Goal: Ask a question: Seek information or help from site administrators or community

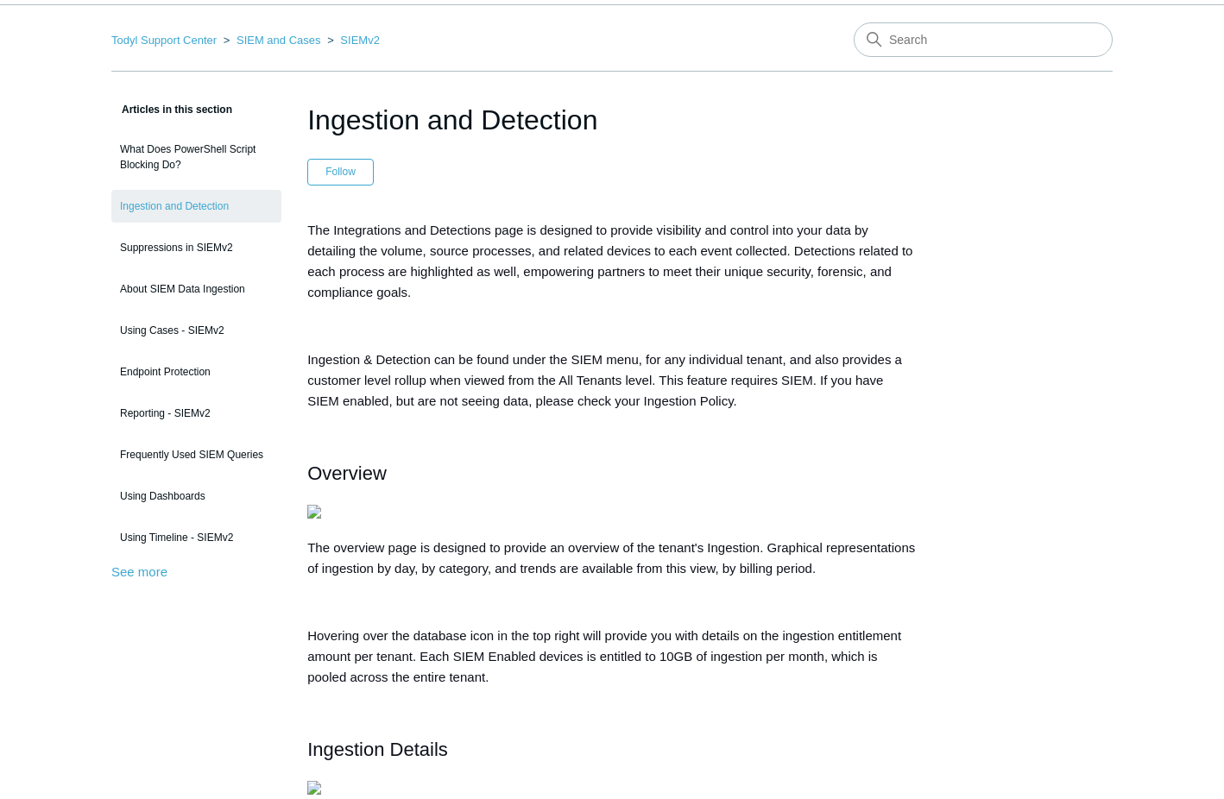
scroll to position [86, 0]
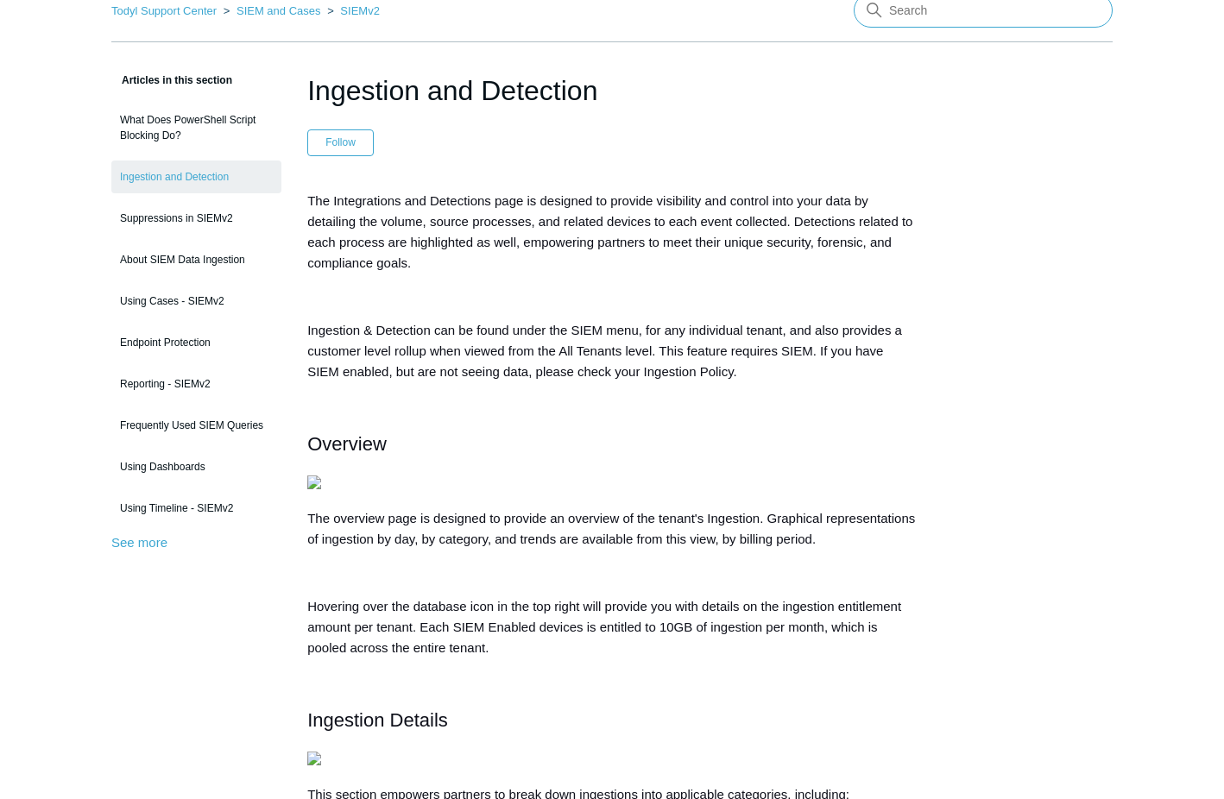
click at [943, 12] on input "Search" at bounding box center [983, 10] width 259 height 35
type input "security notification"
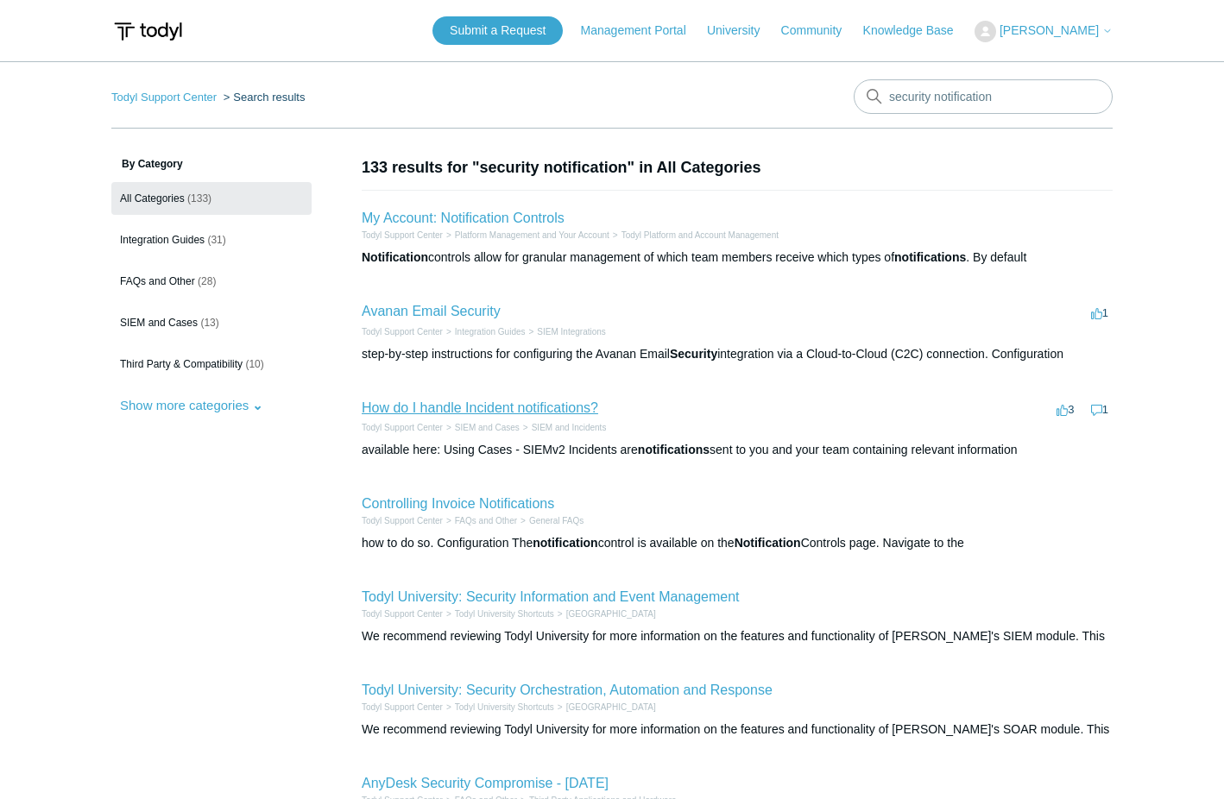
click at [551, 414] on link "How do I handle Incident notifications?" at bounding box center [480, 407] width 236 height 15
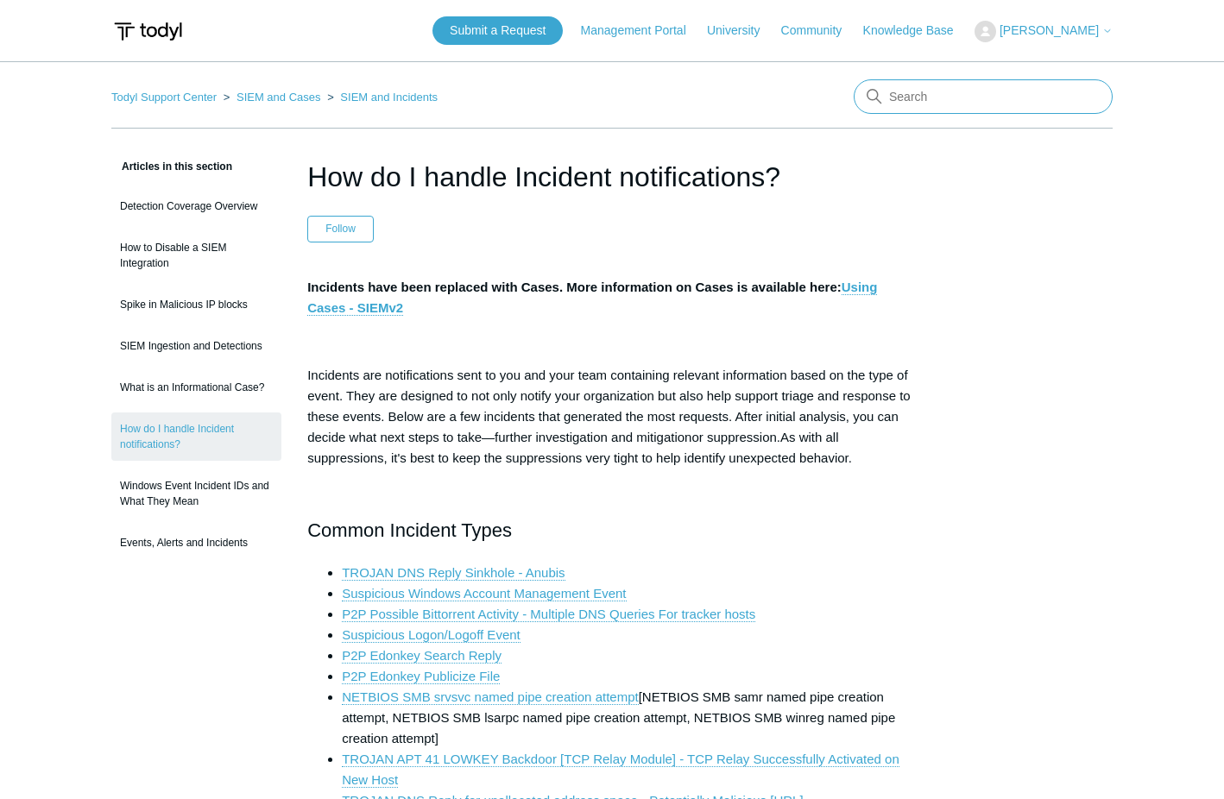
click at [964, 95] on input "Search" at bounding box center [983, 96] width 259 height 35
type input "notificaiton"
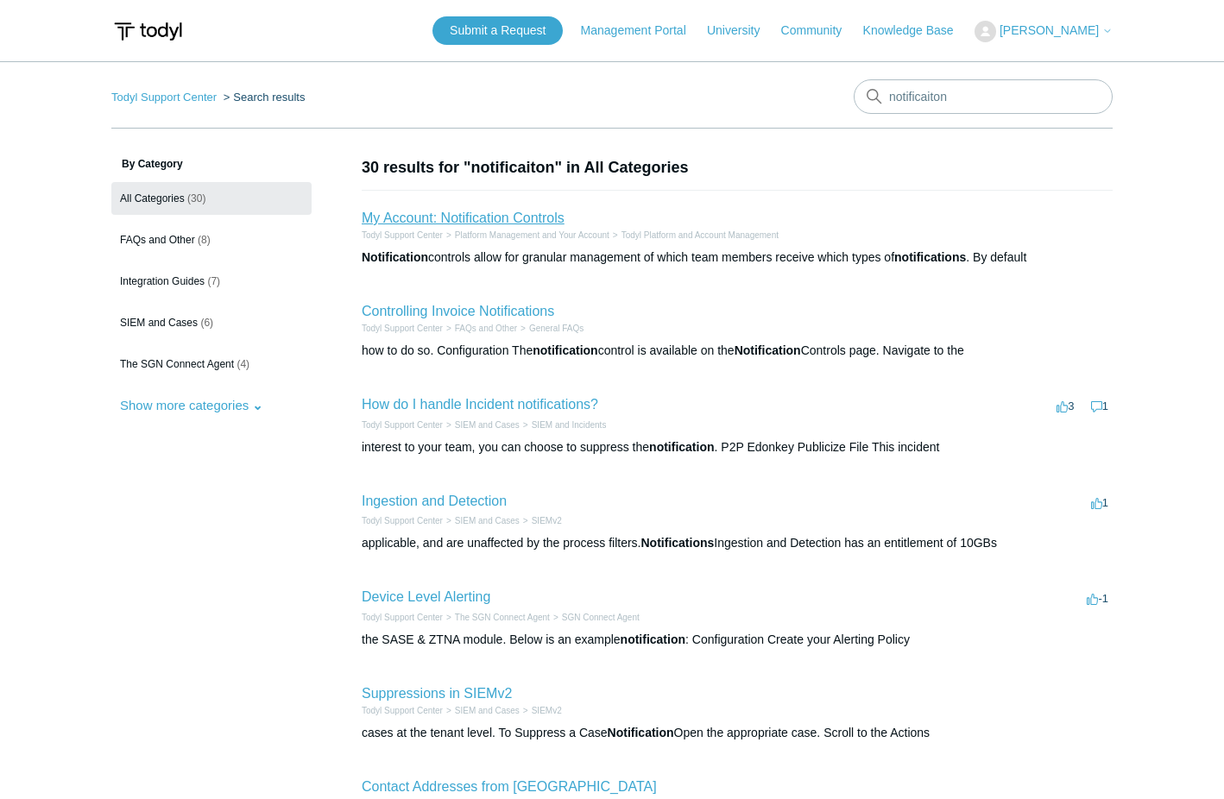
click at [544, 214] on link "My Account: Notification Controls" at bounding box center [463, 218] width 203 height 15
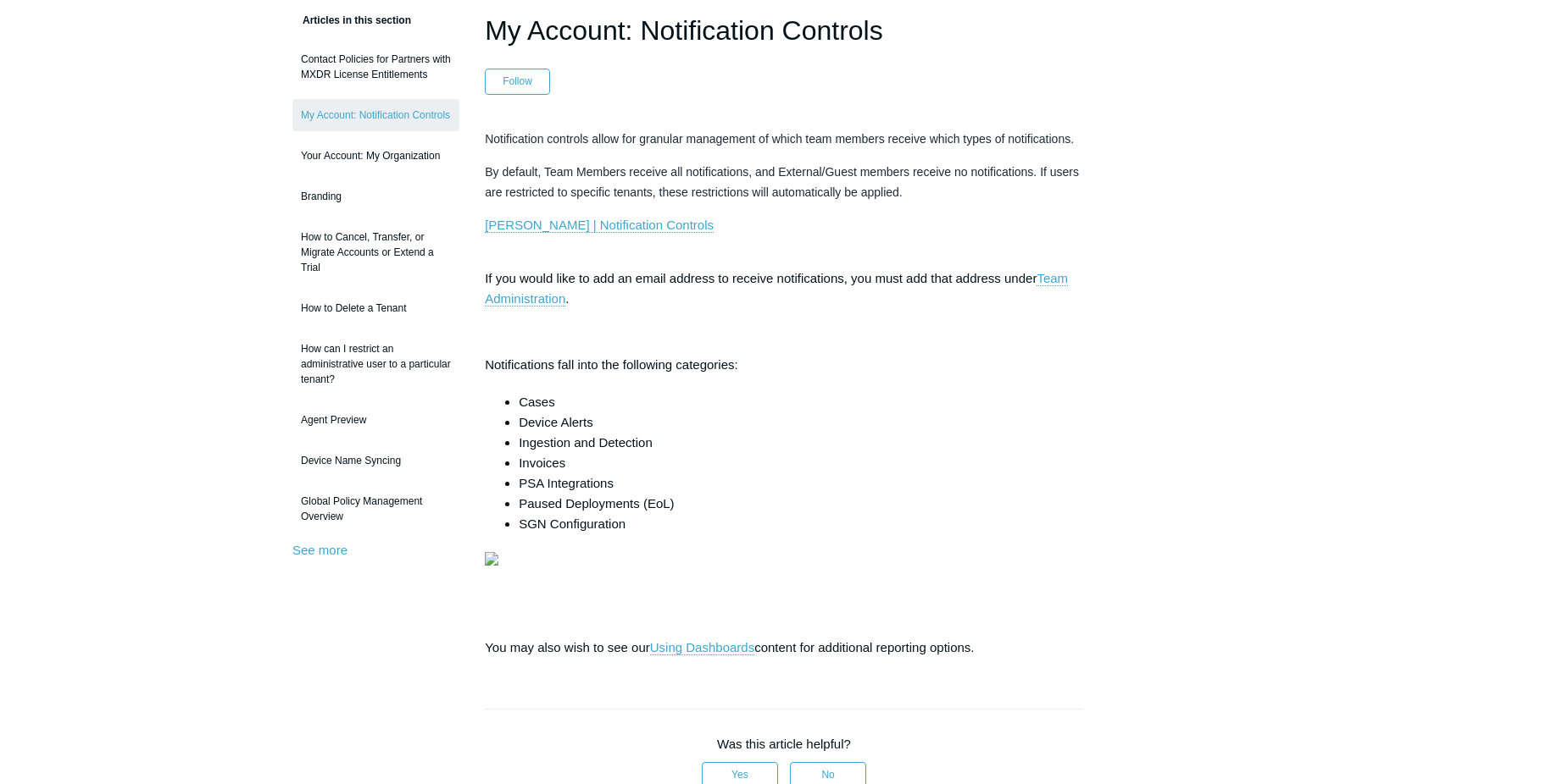
scroll to position [170, 0]
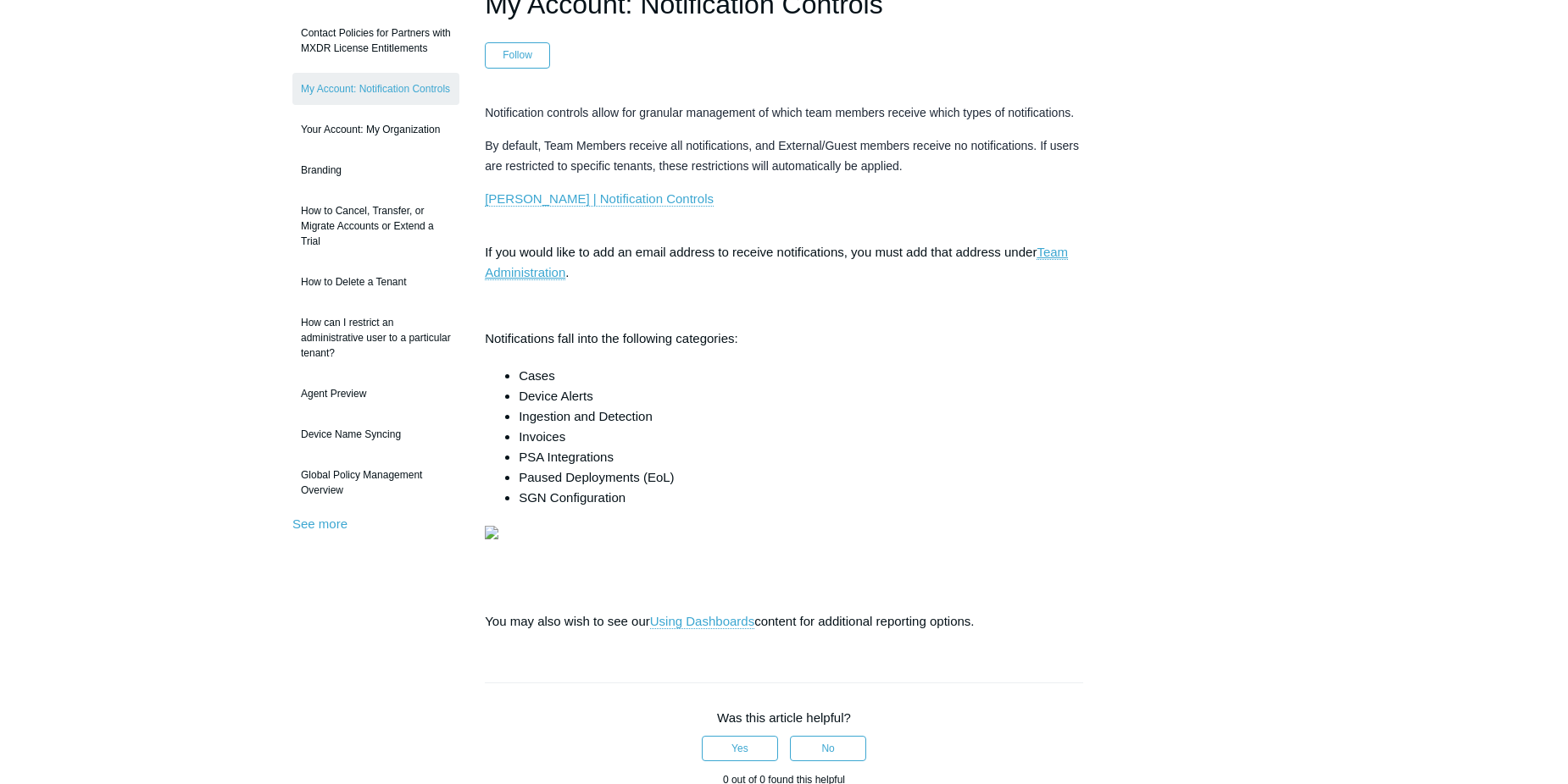
click at [1052, 254] on link "Team Administration" at bounding box center [777, 262] width 583 height 35
click at [585, 206] on link "Todyl | Notification Controls" at bounding box center [599, 199] width 229 height 16
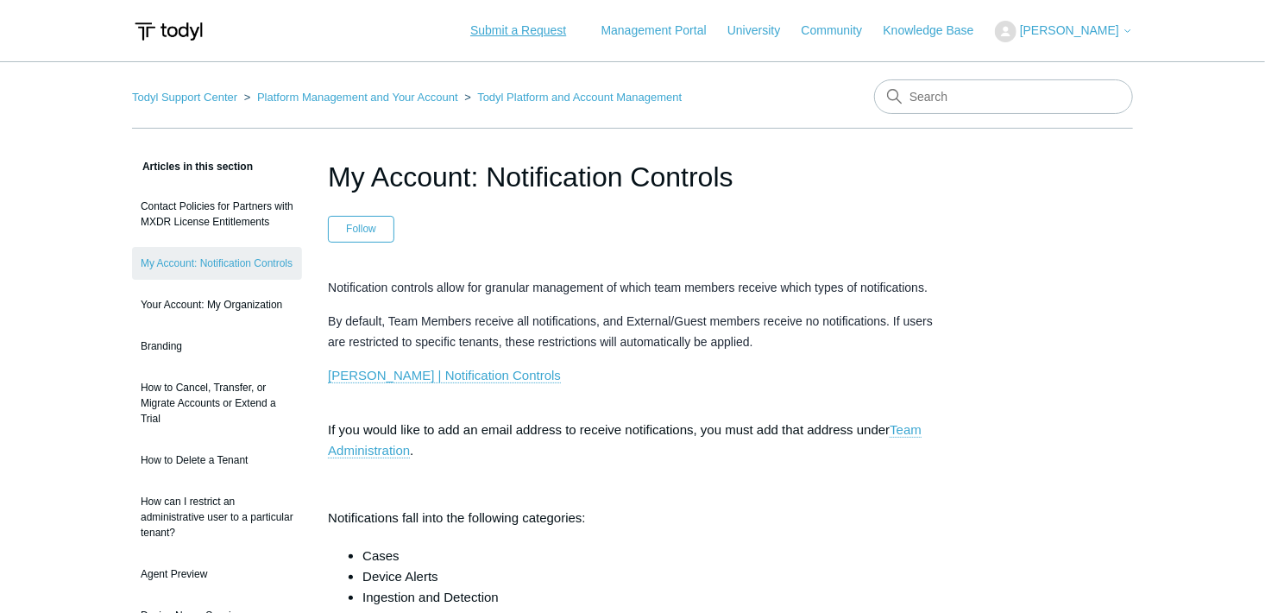
click at [578, 33] on link "Submit a Request" at bounding box center [518, 30] width 130 height 28
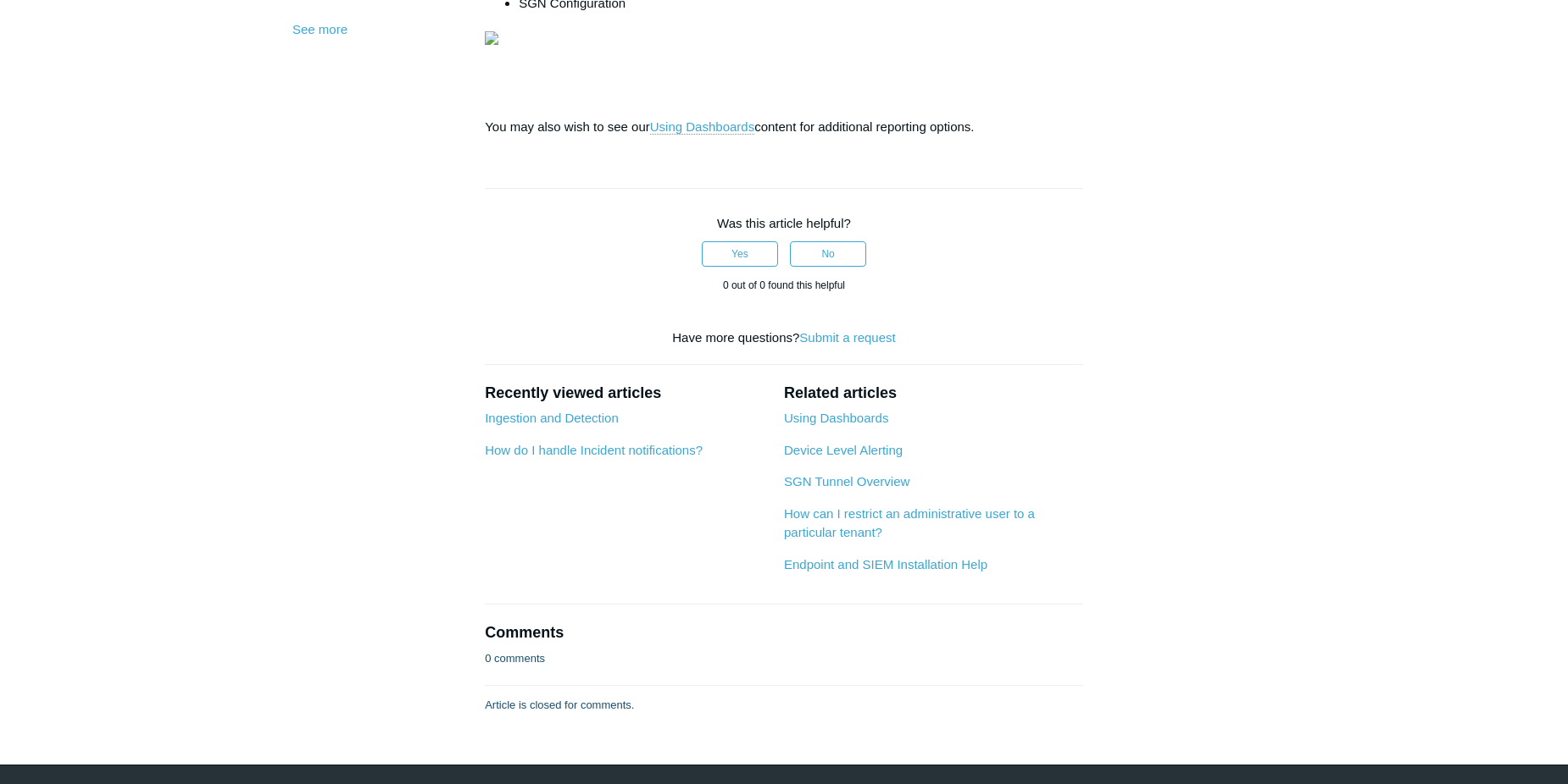
scroll to position [84, 0]
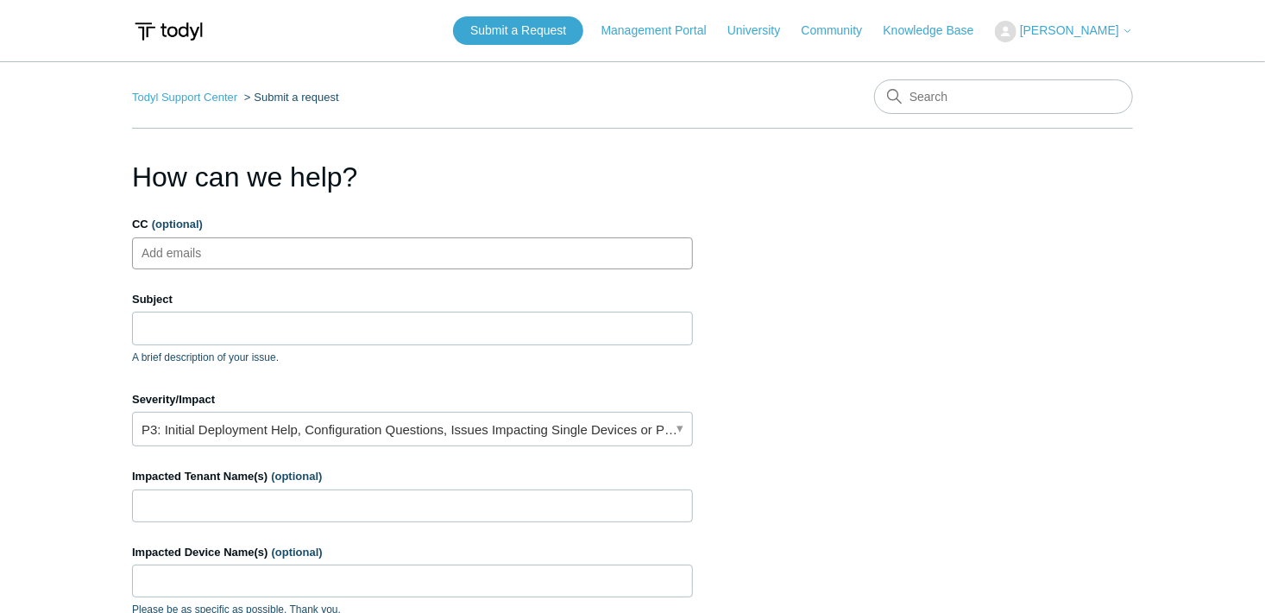
click at [268, 248] on ul "Add emails" at bounding box center [412, 253] width 561 height 32
type input "Joshuam@divergeit.com"
click at [245, 324] on input "Subject" at bounding box center [412, 328] width 561 height 33
type input "C"
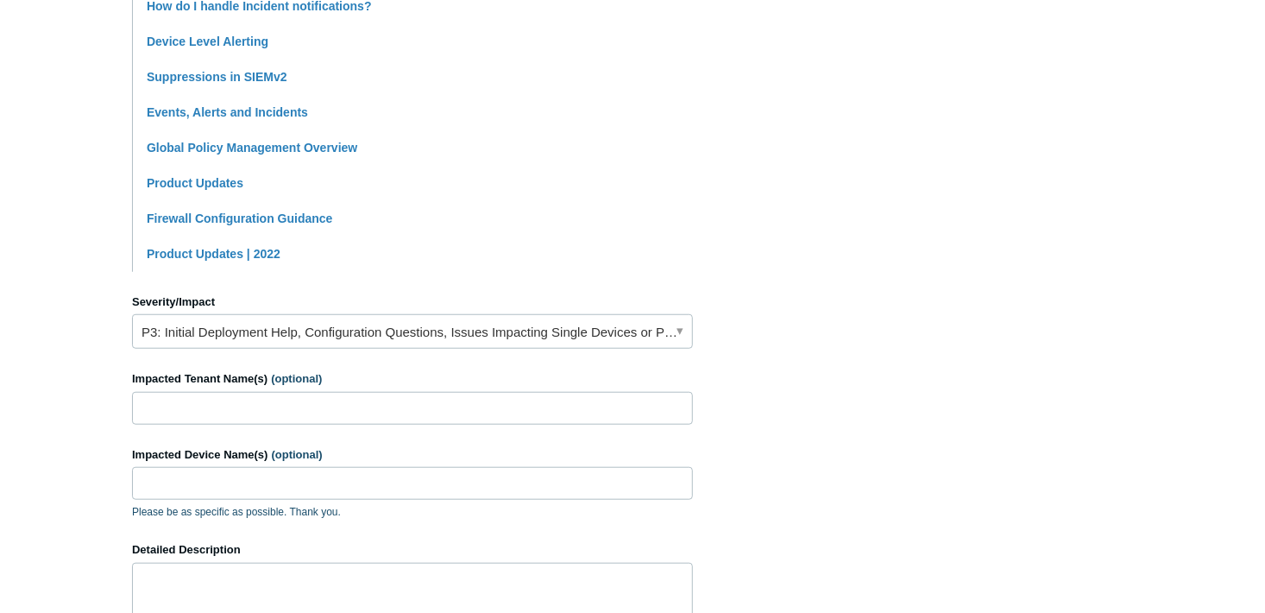
scroll to position [518, 0]
type input "Explain Notification COntrols"
click at [362, 326] on link "P3: Initial Deployment Help, Configuration Questions, Issues Impacting Single D…" at bounding box center [412, 330] width 561 height 35
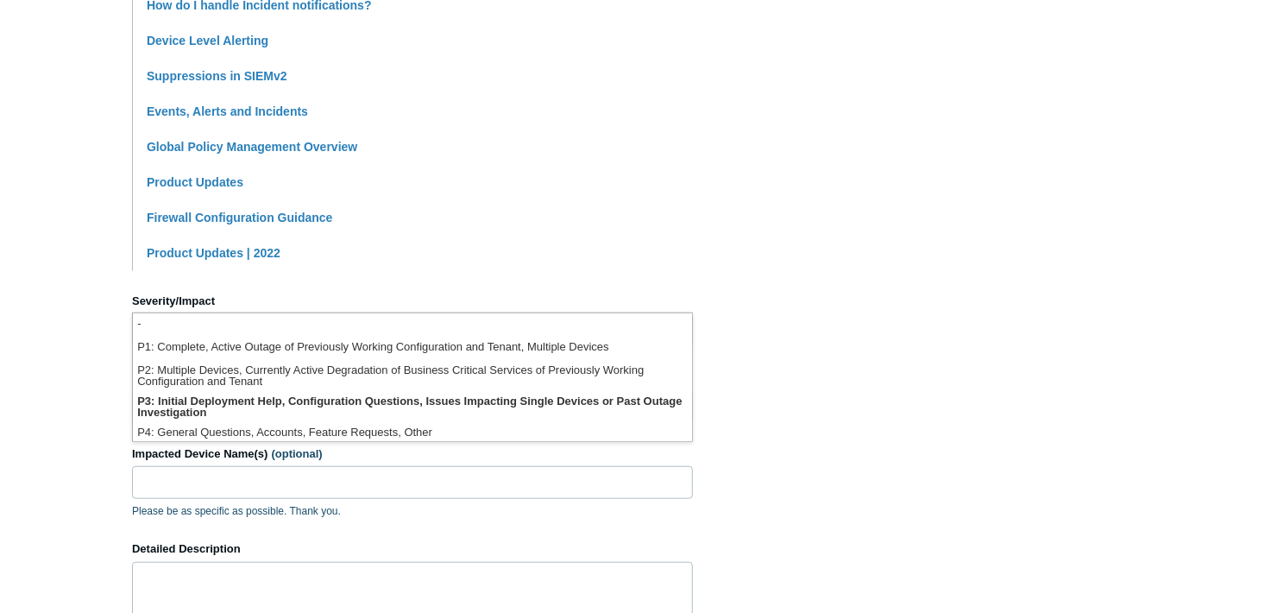
click at [793, 314] on section "How can we help? CC (optional) Joshuam@divergeit.com Subject Explain Notificati…" at bounding box center [632, 245] width 1001 height 1214
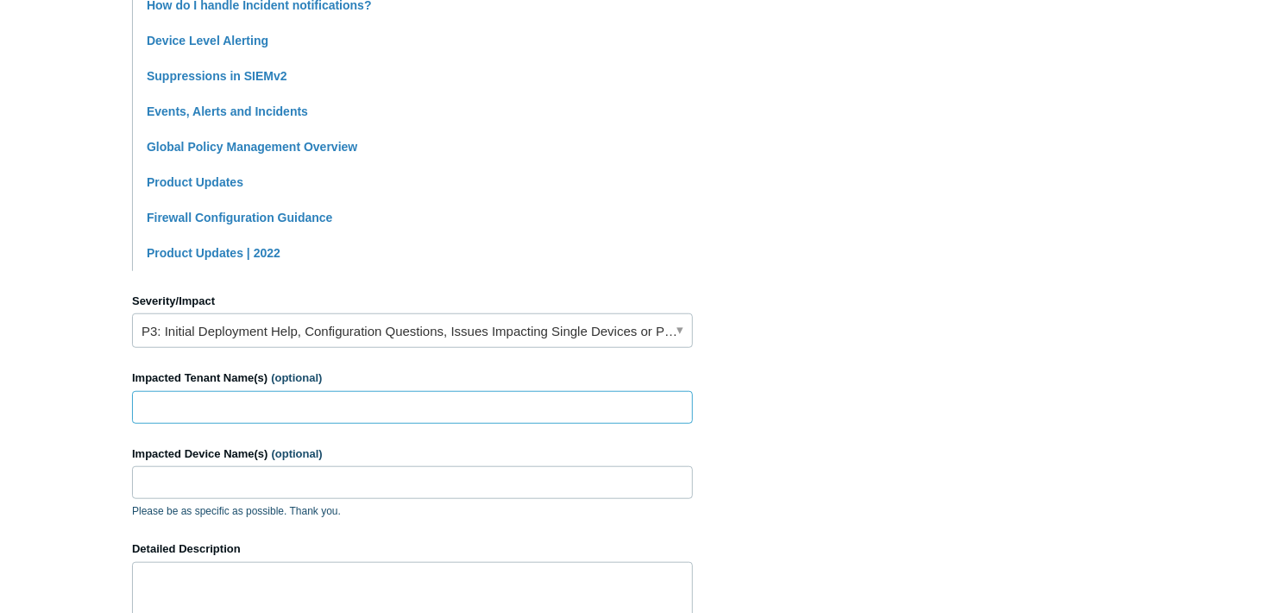
click at [352, 409] on input "Impacted Tenant Name(s) (optional)" at bounding box center [412, 407] width 561 height 33
click at [235, 393] on input "DivergeIT-" at bounding box center [412, 407] width 561 height 33
type input "DivergeIT-internal"
drag, startPoint x: 331, startPoint y: 482, endPoint x: 338, endPoint y: 472, distance: 12.3
click at [338, 479] on input "Impacted Device Name(s) (optional)" at bounding box center [412, 482] width 561 height 33
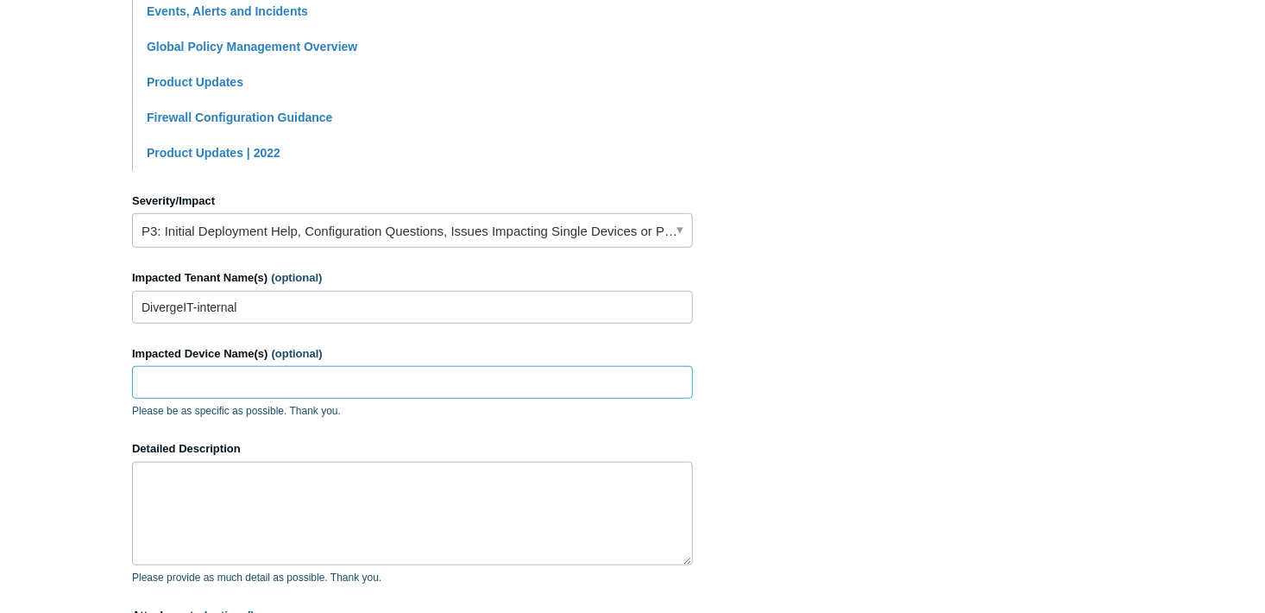
scroll to position [777, 0]
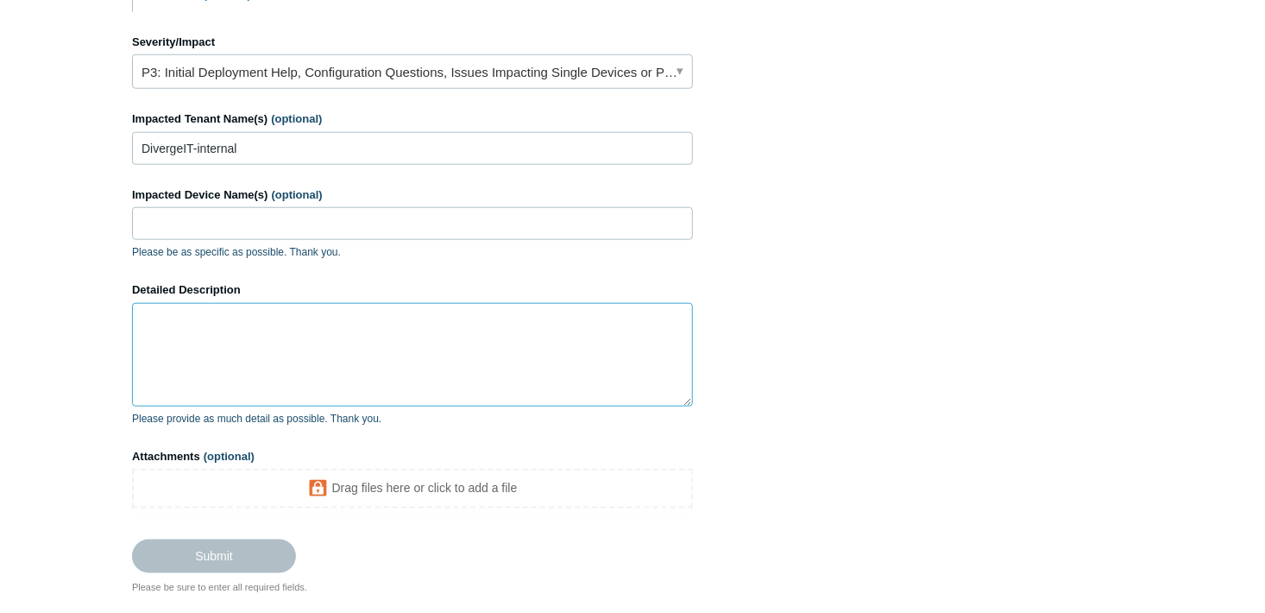
click at [240, 337] on textarea "Detailed Description" at bounding box center [412, 355] width 561 height 104
type textarea "I"
click at [317, 317] on textarea "Hello" at bounding box center [412, 355] width 561 height 104
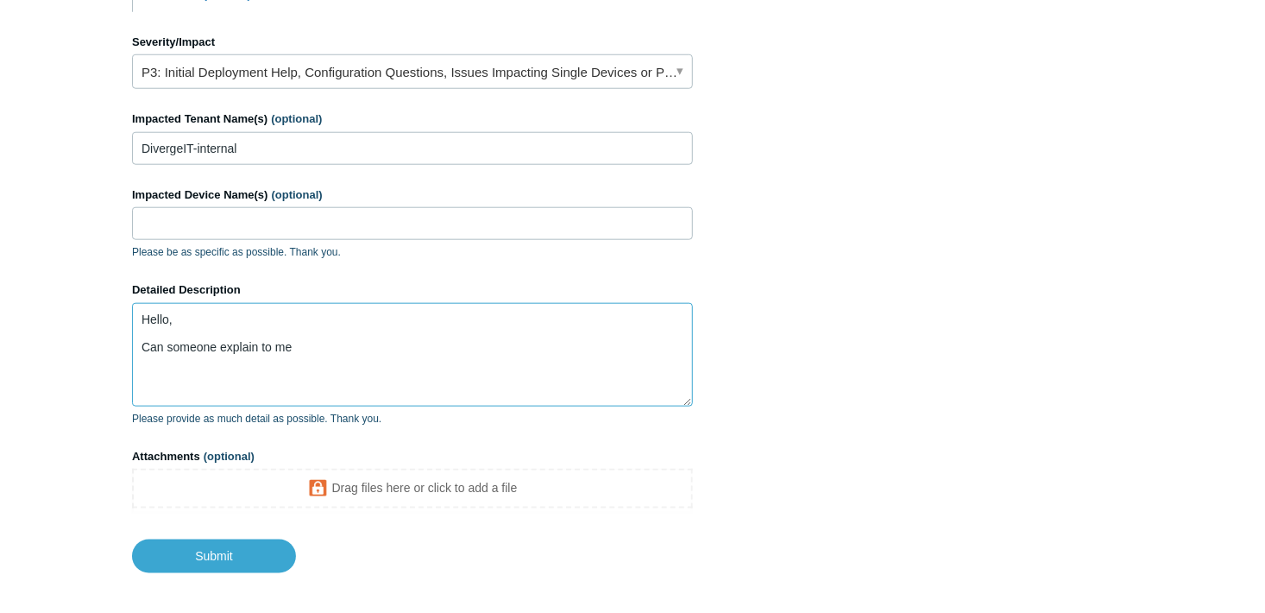
click at [357, 339] on textarea "Hello, Can someone explain to me" at bounding box center [412, 355] width 561 height 104
click at [477, 347] on textarea "Hello, Can someone explain to me the Notifications categories" at bounding box center [412, 355] width 561 height 104
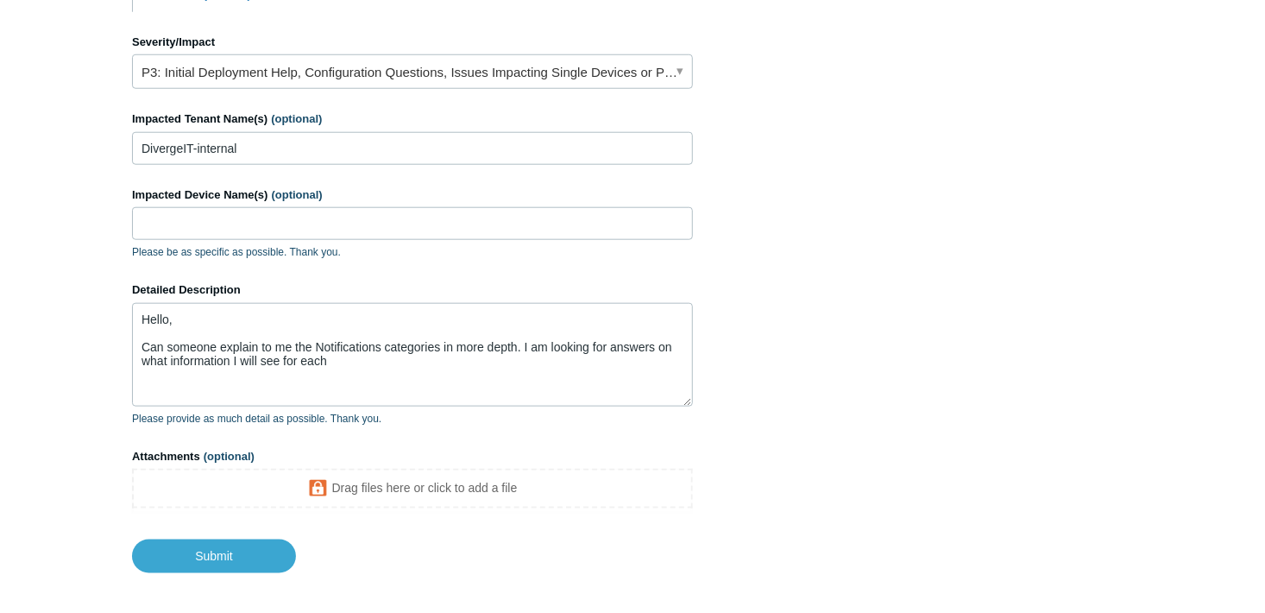
click at [498, 346] on textarea "Hello, Can someone explain to me the Notifications categories in more depth. I …" at bounding box center [412, 355] width 561 height 104
click at [356, 364] on textarea "Hello, Can someone explain to me the Notifications categories in more depth. I …" at bounding box center [412, 355] width 561 height 104
click at [502, 343] on textarea "Hello, Can someone explain to me the Notifications categories in more depth. I …" at bounding box center [412, 355] width 561 height 104
click at [369, 357] on textarea "Hello, Can someone explain to me the Notifications categories in more depth? I …" at bounding box center [412, 355] width 561 height 104
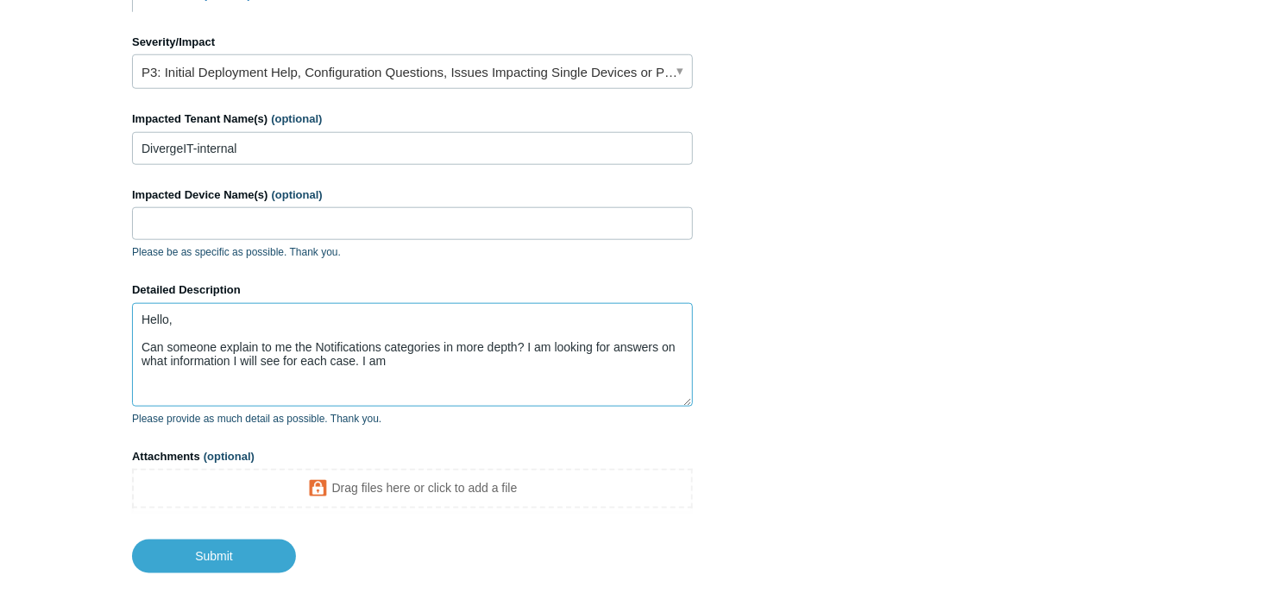
drag, startPoint x: 427, startPoint y: 368, endPoint x: 391, endPoint y: 361, distance: 36.9
click at [391, 361] on textarea "Hello, Can someone explain to me the Notifications categories in more depth? I …" at bounding box center [412, 355] width 561 height 104
drag, startPoint x: 431, startPoint y: 364, endPoint x: 522, endPoint y: 343, distance: 94.0
click at [522, 343] on textarea "Hello, Can someone explain to me the Notifications categories in more depth? I …" at bounding box center [412, 355] width 561 height 104
click at [543, 354] on textarea "Hello, Can someone explain to me the Notifications categories in more depth?" at bounding box center [412, 355] width 561 height 104
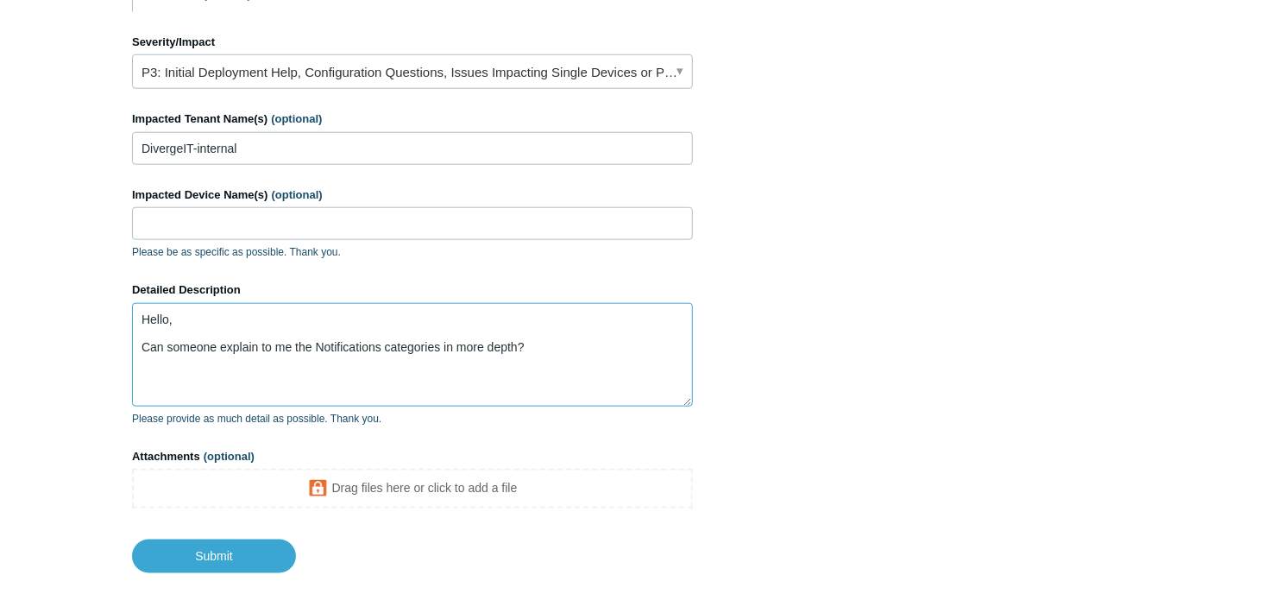
drag, startPoint x: 434, startPoint y: 340, endPoint x: 129, endPoint y: 340, distance: 305.5
drag, startPoint x: 650, startPoint y: 340, endPoint x: 142, endPoint y: 346, distance: 507.5
click at [142, 346] on textarea "Hello, Can someone explain me the difference between the Notifcation Control ca…" at bounding box center [412, 355] width 561 height 104
drag, startPoint x: 391, startPoint y: 354, endPoint x: 137, endPoint y: 356, distance: 253.8
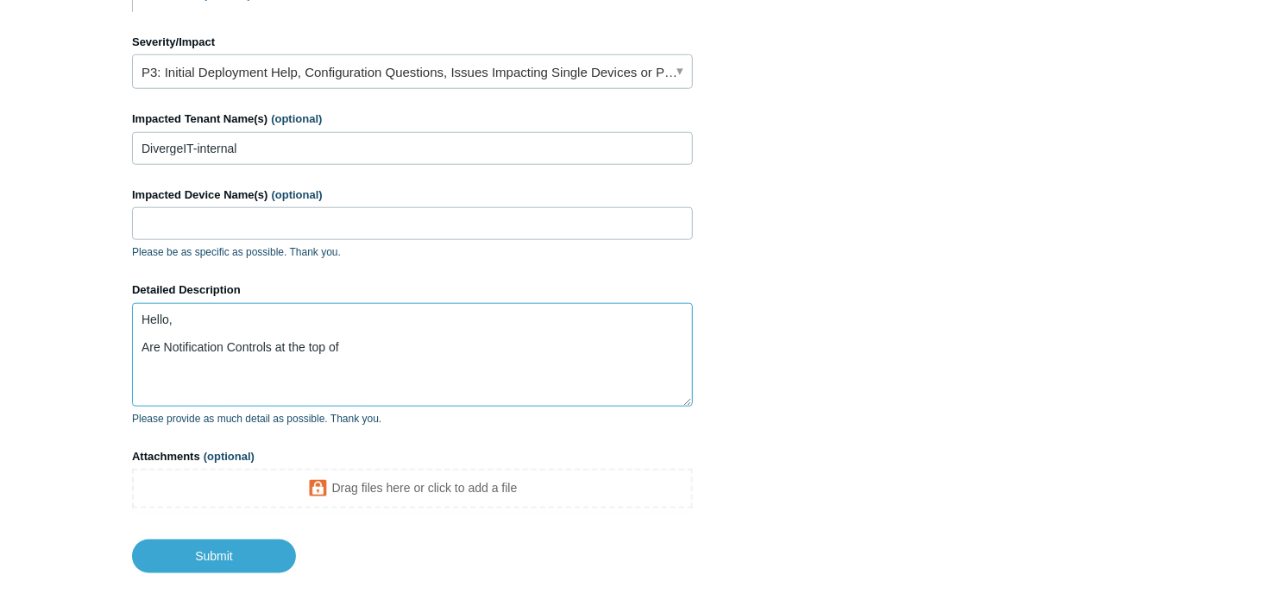
click at [137, 356] on textarea "Hello, Are Notification Controls at the top of" at bounding box center [412, 355] width 561 height 104
click at [550, 347] on textarea "Hello, Does notification control on the Global tenant twinkle down to every ten…" at bounding box center [412, 355] width 561 height 104
drag, startPoint x: 592, startPoint y: 332, endPoint x: 584, endPoint y: 338, distance: 9.8
click at [592, 332] on textarea "Hello, Does notification control on the Global tenant twinkle down to every ten…" at bounding box center [412, 355] width 561 height 104
click at [398, 350] on textarea "Hello, Does notification control on the Global tenant twinkle down to every ten…" at bounding box center [412, 355] width 561 height 104
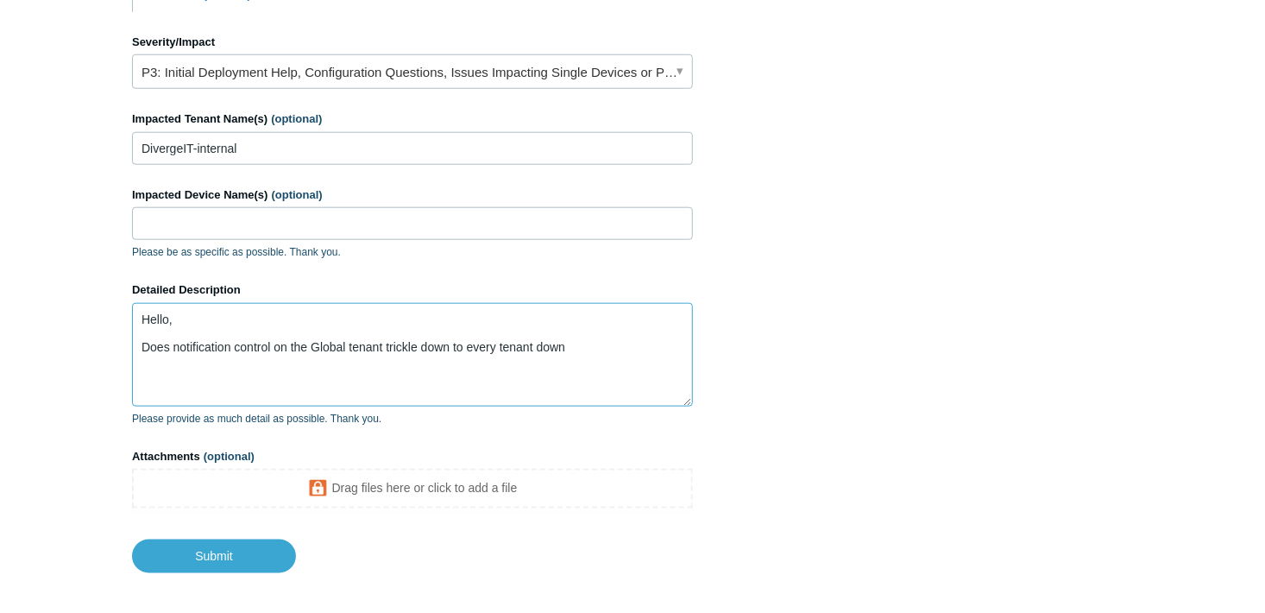
drag, startPoint x: 585, startPoint y: 344, endPoint x: 387, endPoint y: 344, distance: 198.5
click at [387, 344] on textarea "Hello, Does notification control on the Global tenant trickle down to every ten…" at bounding box center [412, 355] width 561 height 104
click at [467, 352] on textarea "Hello, Does notification control on the Global tenant apply to all the the tena…" at bounding box center [412, 355] width 561 height 104
click at [595, 350] on textarea "Hello, Does notification control on the Global tenant apply to all the tenants …" at bounding box center [412, 355] width 561 height 104
click at [308, 357] on textarea "Hello, Does notification control on the Global tenant apply to all the tenants …" at bounding box center [412, 355] width 561 height 104
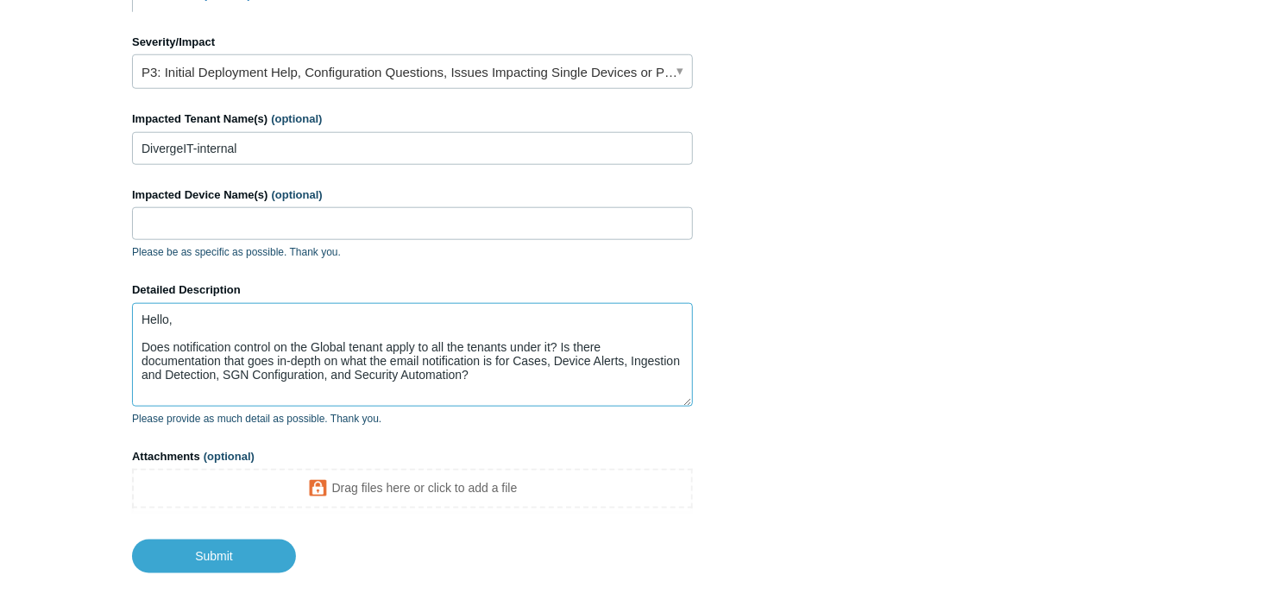
click at [425, 371] on textarea "Hello, Does notification control on the Global tenant apply to all the tenants …" at bounding box center [412, 355] width 561 height 104
drag, startPoint x: 463, startPoint y: 356, endPoint x: 486, endPoint y: 355, distance: 22.5
click at [465, 355] on textarea "Hello, Does notification control on the Global tenant apply to all the tenants …" at bounding box center [412, 355] width 561 height 104
click at [486, 355] on textarea "Hello, Does notification control on the Global tenant apply to all the tenants …" at bounding box center [412, 355] width 561 height 104
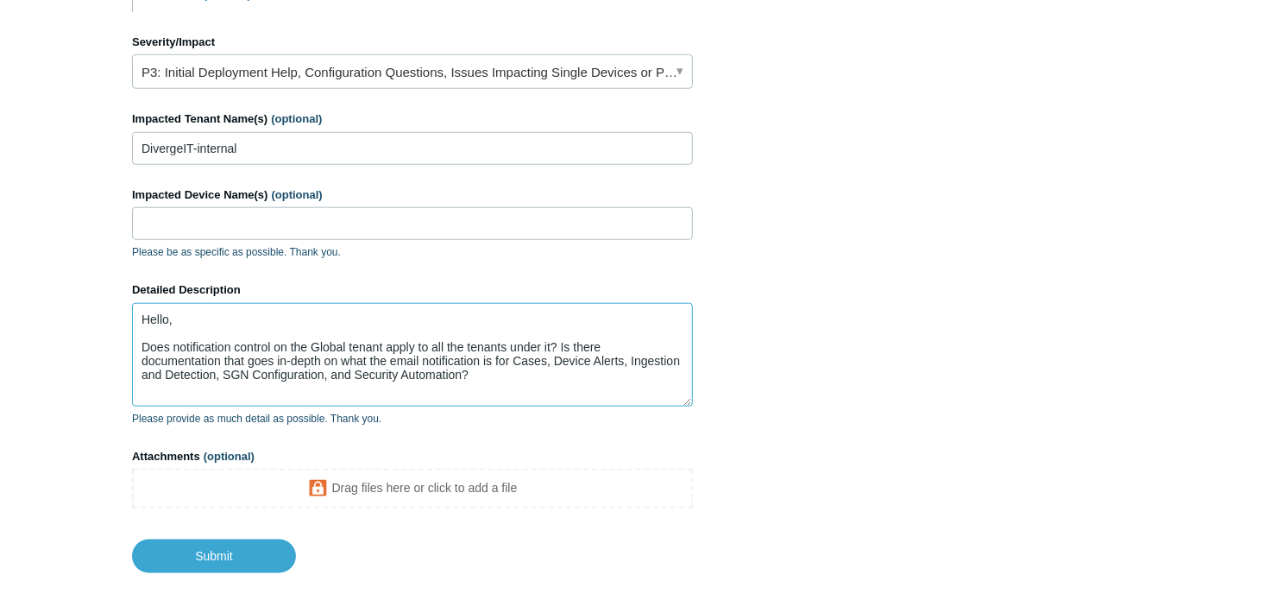
click at [498, 361] on textarea "Hello, Does notification control on the Global tenant apply to all the tenants …" at bounding box center [412, 355] width 561 height 104
click at [560, 338] on textarea "Hello, Does notification control on the Global tenant apply to all the tenants …" at bounding box center [412, 355] width 561 height 104
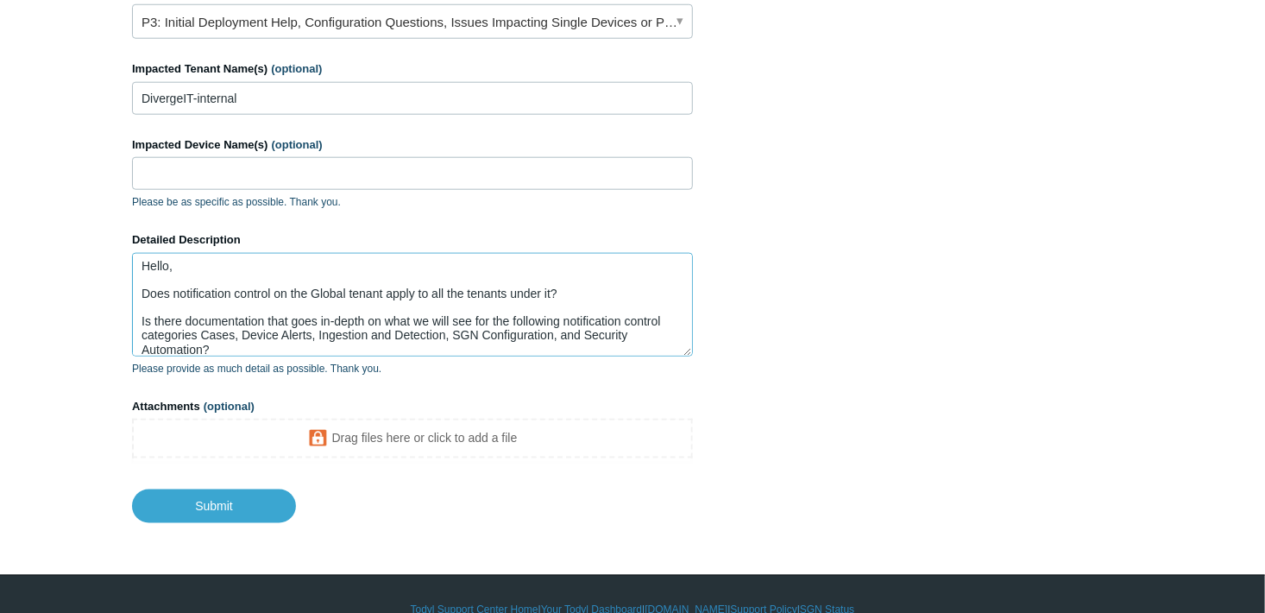
scroll to position [854, 0]
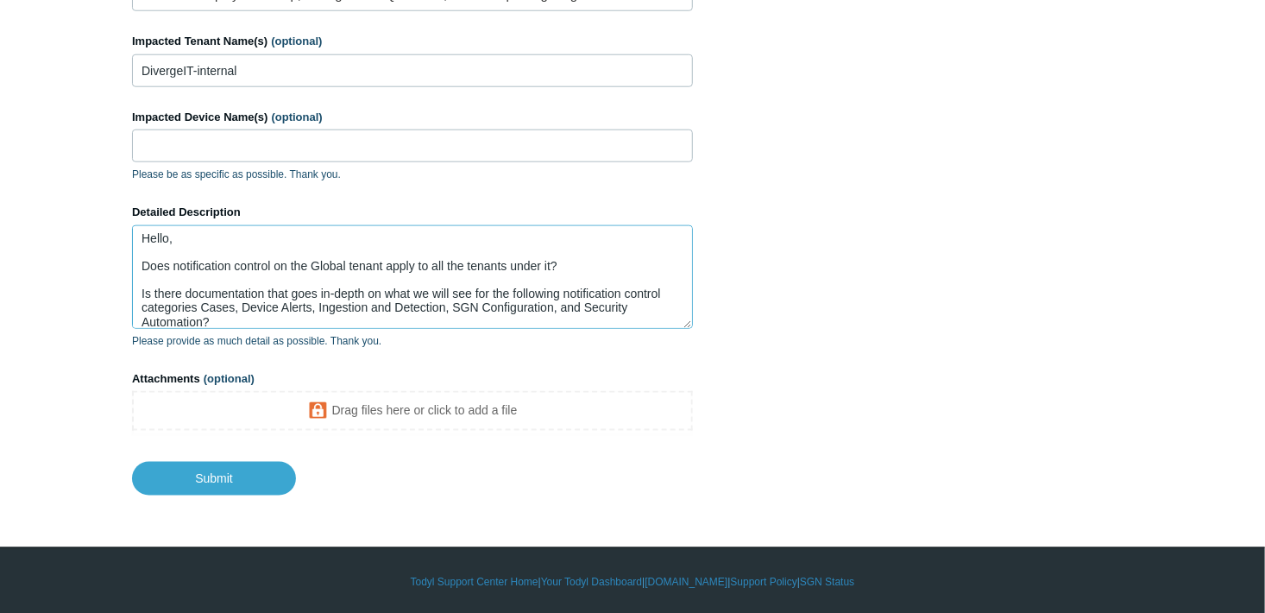
click at [280, 312] on textarea "Hello, Does notification control on the Global tenant apply to all the tenants …" at bounding box center [412, 277] width 561 height 104
click at [226, 305] on textarea "Hello, Does notification control on the Global tenant apply to all the tenants …" at bounding box center [412, 277] width 561 height 104
click at [533, 293] on textarea "Hello, Does notification control on the Global tenant apply to all the tenants …" at bounding box center [412, 277] width 561 height 104
drag, startPoint x: 476, startPoint y: 287, endPoint x: 562, endPoint y: 291, distance: 85.5
click at [562, 291] on textarea "Hello, Does notification control on the Global tenant apply to all the tenants …" at bounding box center [412, 277] width 561 height 104
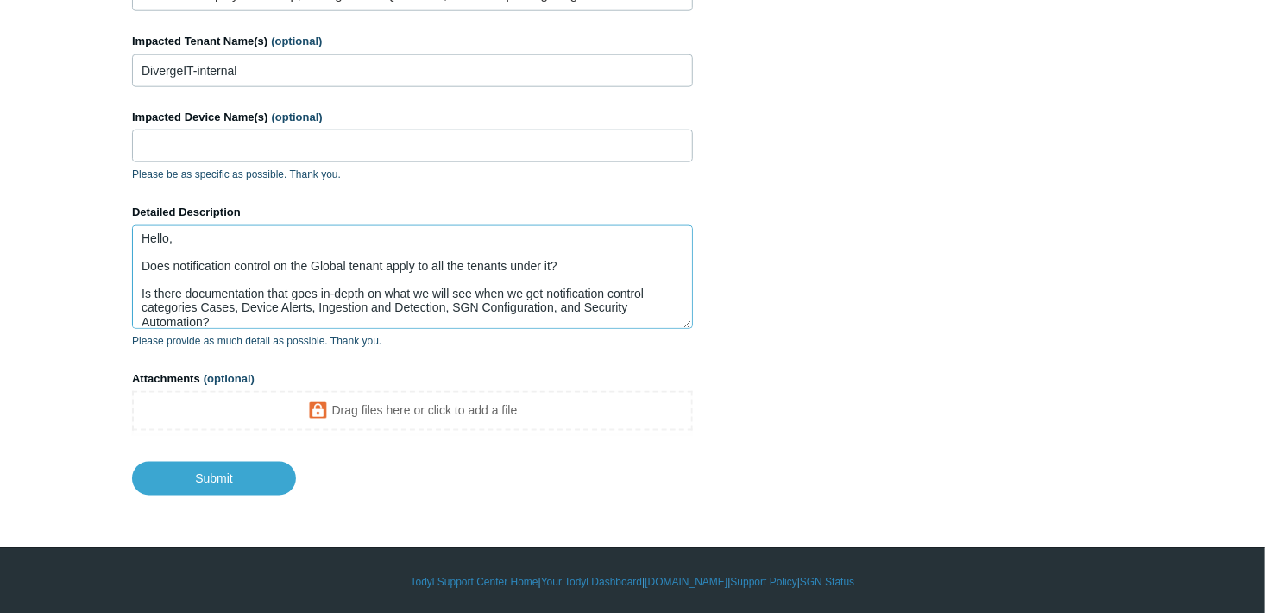
click at [621, 292] on textarea "Hello, Does notification control on the Global tenant apply to all the tenants …" at bounding box center [412, 277] width 561 height 104
click at [362, 307] on textarea "Hello, Does notification control on the Global tenant apply to all the tenants …" at bounding box center [412, 277] width 561 height 104
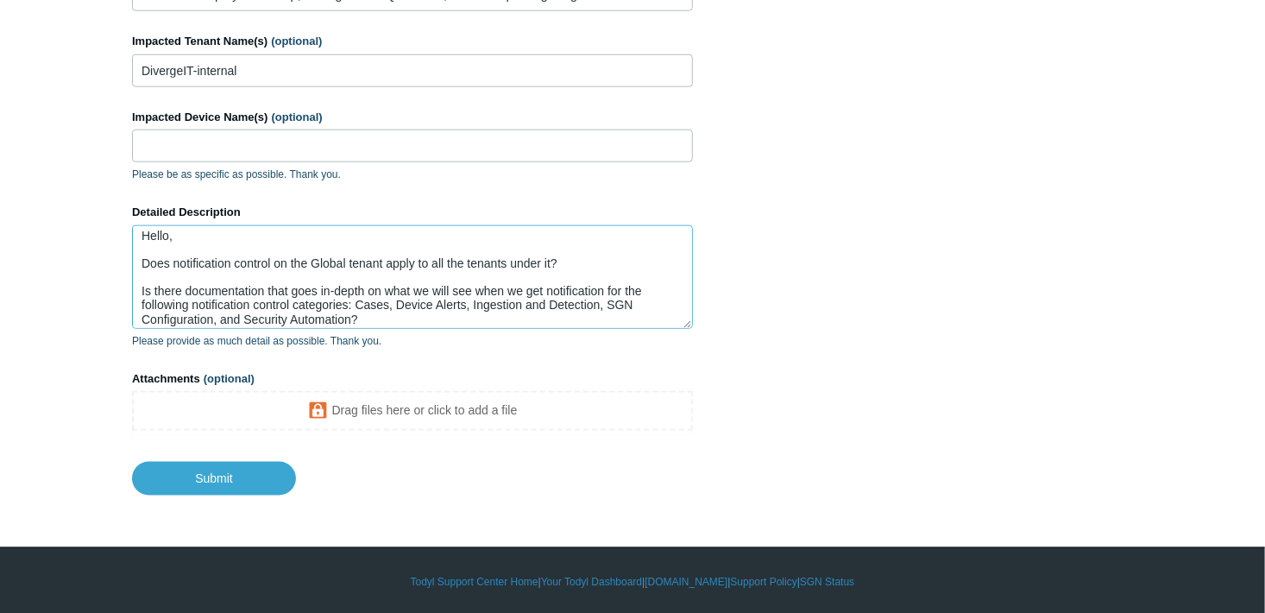
drag, startPoint x: 357, startPoint y: 314, endPoint x: 146, endPoint y: 283, distance: 213.7
click at [146, 283] on textarea "Hello, Does notification control on the Global tenant apply to all the tenants …" at bounding box center [412, 277] width 561 height 104
click at [151, 290] on textarea "Hello, Does notification control on the Global tenant apply to all the tenants …" at bounding box center [412, 277] width 561 height 104
click at [141, 288] on textarea "Hello, Does notification control on the Global tenant apply to all the tenants …" at bounding box center [412, 277] width 561 height 104
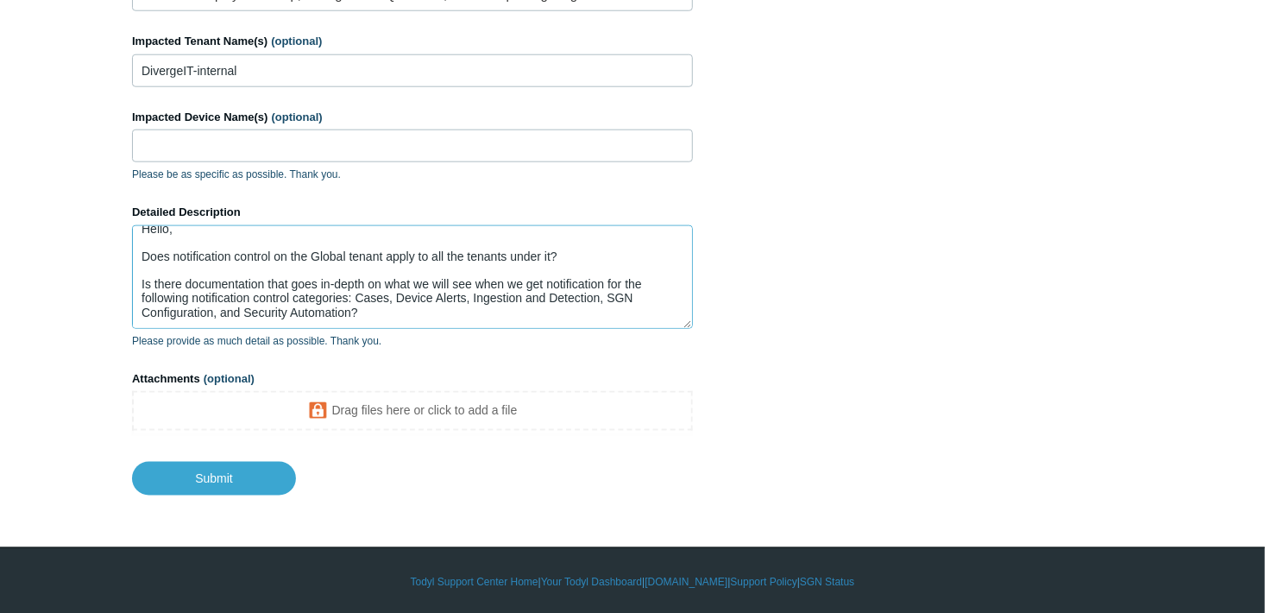
drag, startPoint x: 141, startPoint y: 288, endPoint x: 374, endPoint y: 288, distance: 233.0
click at [374, 288] on textarea "Hello, Does notification control on the Global tenant apply to all the tenants …" at bounding box center [412, 277] width 561 height 104
click at [377, 282] on textarea "Hello, Does notification control on the Global tenant apply to all the tenants …" at bounding box center [412, 277] width 561 height 104
drag, startPoint x: 377, startPoint y: 286, endPoint x: 132, endPoint y: 252, distance: 247.4
click at [132, 252] on textarea "Hello, Does notification control on the Global tenant apply to all the tenants …" at bounding box center [412, 277] width 561 height 104
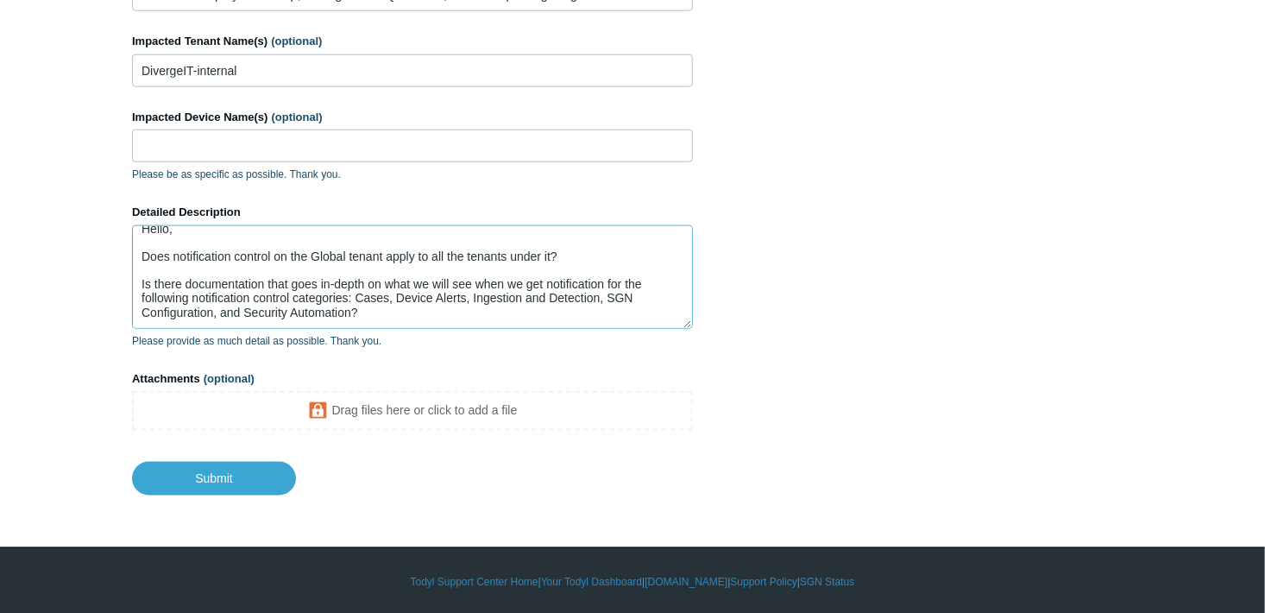
paste textarea "Could you please point me to any documentation that provides in-depth details o…"
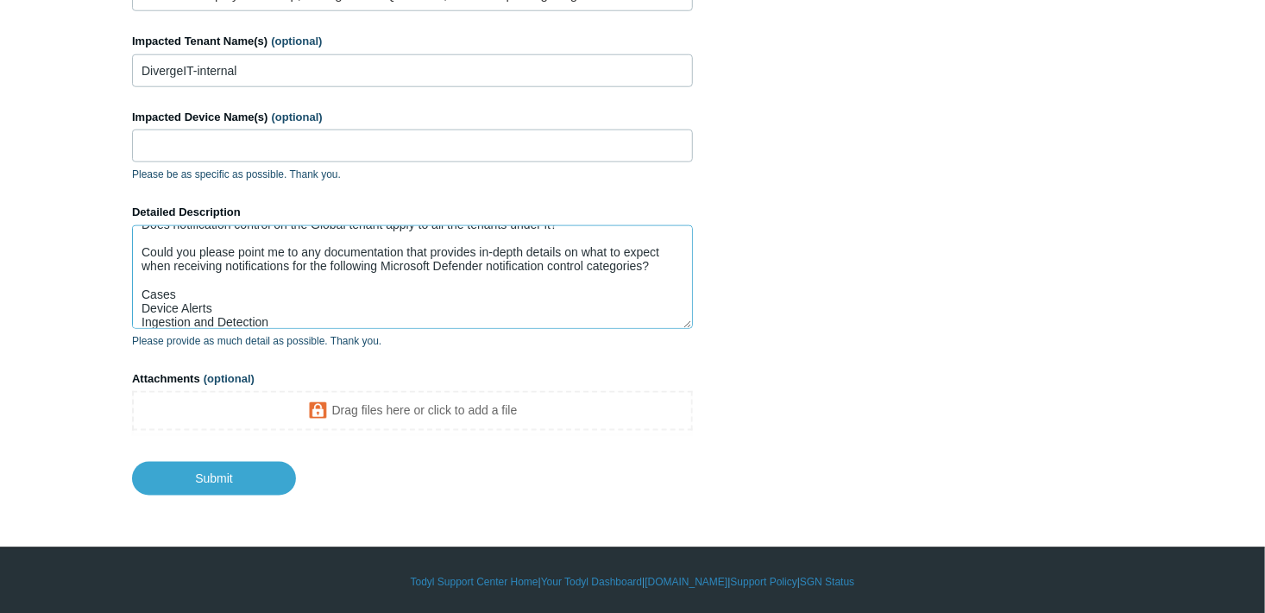
scroll to position [86, 0]
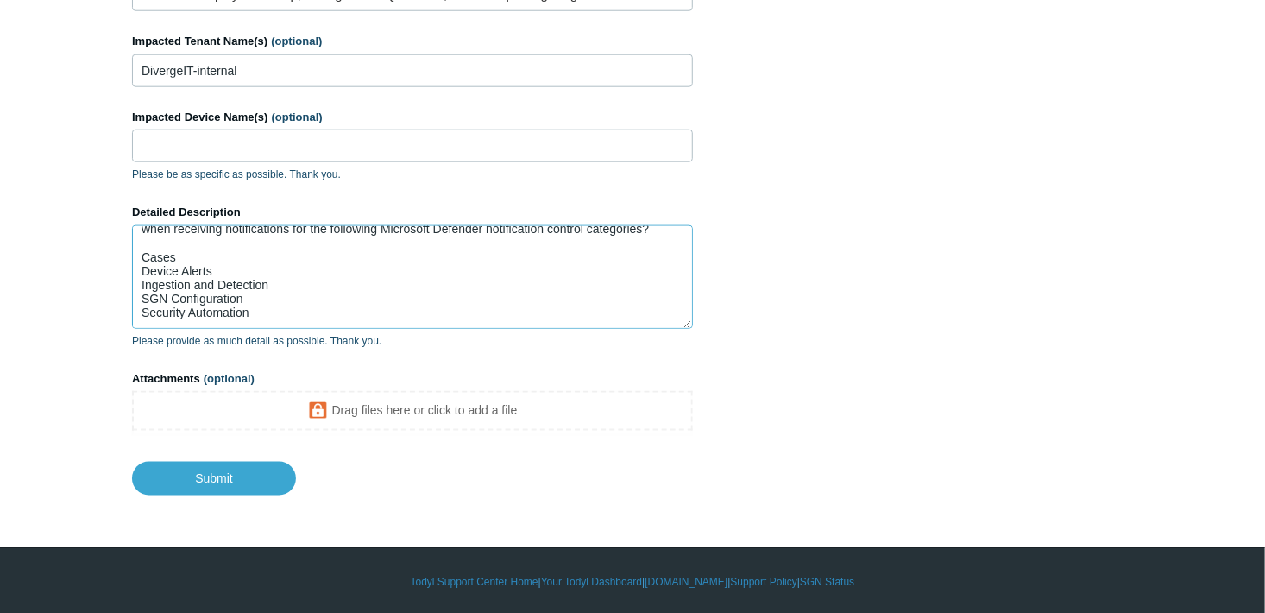
drag, startPoint x: 156, startPoint y: 239, endPoint x: 232, endPoint y: 256, distance: 77.9
click at [156, 239] on textarea "Hello, Does notification control on the Global tenant apply to all the tenants …" at bounding box center [412, 277] width 561 height 104
click at [284, 301] on textarea "Hello, Does notification control on the Global tenant apply to all the tenants …" at bounding box center [412, 277] width 561 height 104
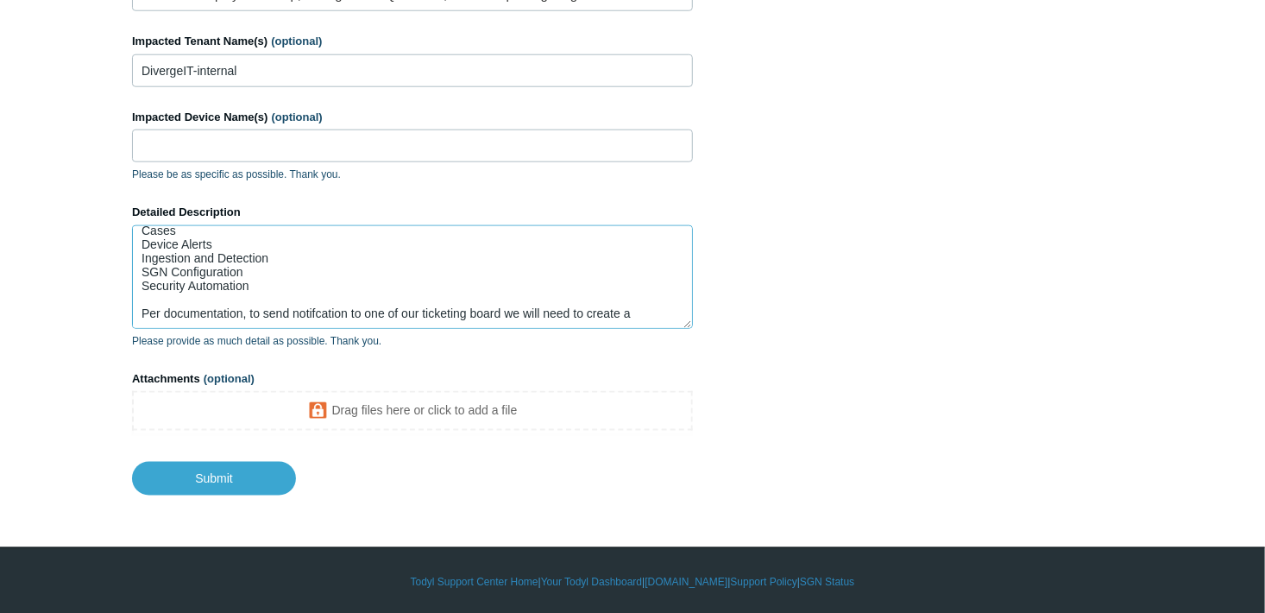
click at [650, 311] on textarea "Hello, Does notification control on the Global tenant apply to all the tenants …" at bounding box center [412, 277] width 561 height 104
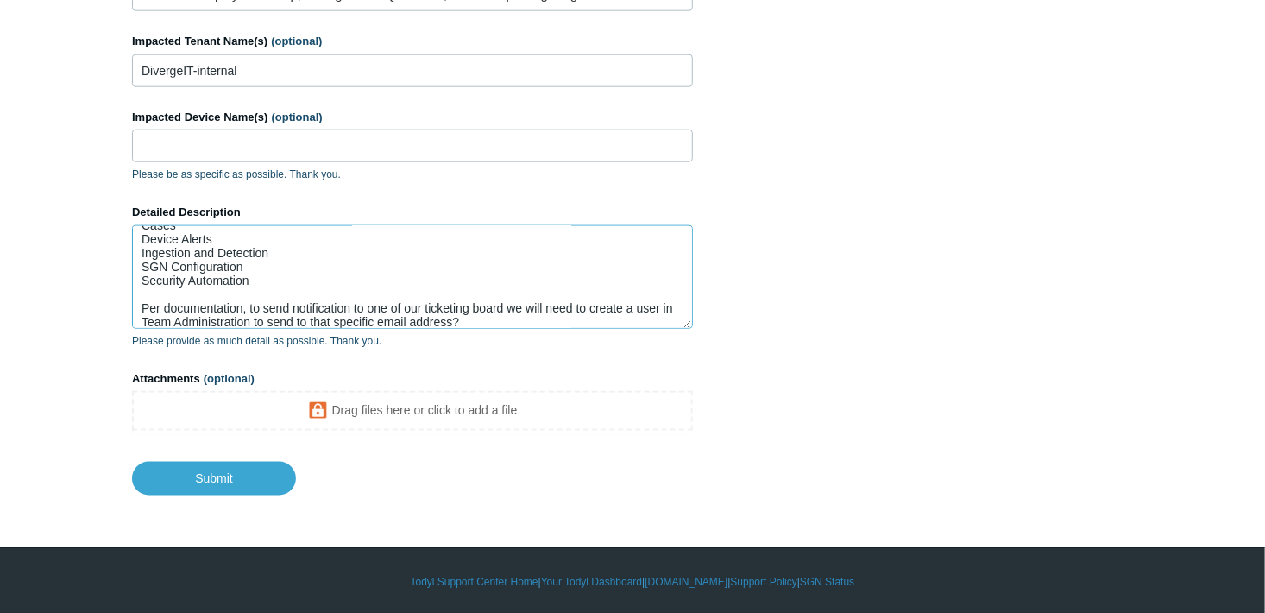
click at [495, 299] on textarea "Hello, Does notification control on the Global tenant apply to all the tenants …" at bounding box center [412, 277] width 561 height 104
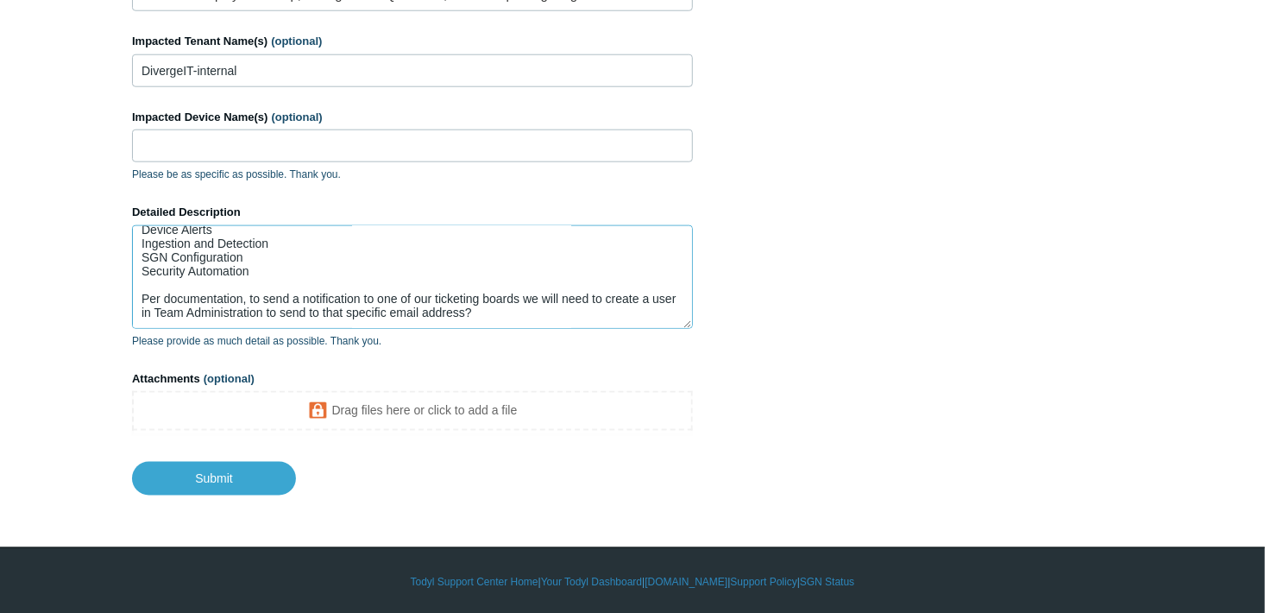
scroll to position [137, 0]
click at [522, 299] on textarea "Hello, Does notification control on the Global tenant apply to all the tenants …" at bounding box center [412, 277] width 561 height 104
click at [531, 288] on textarea "Hello, Does notification control on the Global tenant apply to all the tenants …" at bounding box center [412, 277] width 561 height 104
click at [524, 297] on textarea "Hello, Does notification control on the Global tenant apply to all the tenants …" at bounding box center [412, 277] width 561 height 104
paste textarea "[URL][DOMAIN_NAME]"
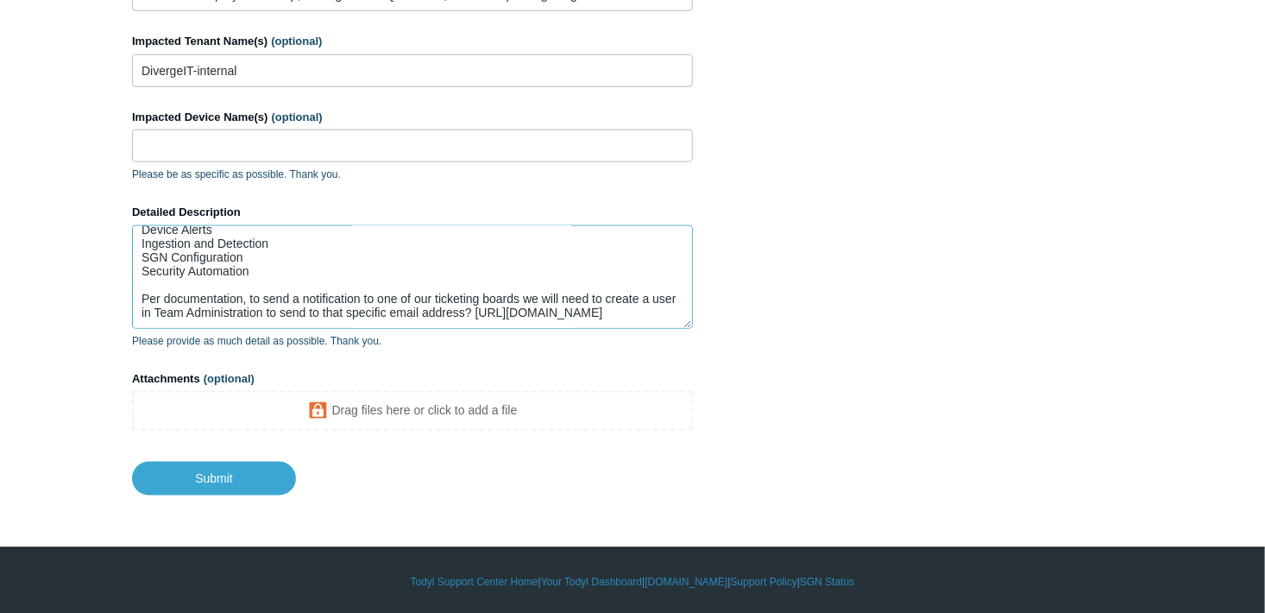
drag, startPoint x: 501, startPoint y: 294, endPoint x: 514, endPoint y: 299, distance: 14.5
click at [501, 294] on textarea "Hello, Does notification control on the Global tenant apply to all the tenants …" at bounding box center [412, 277] width 561 height 104
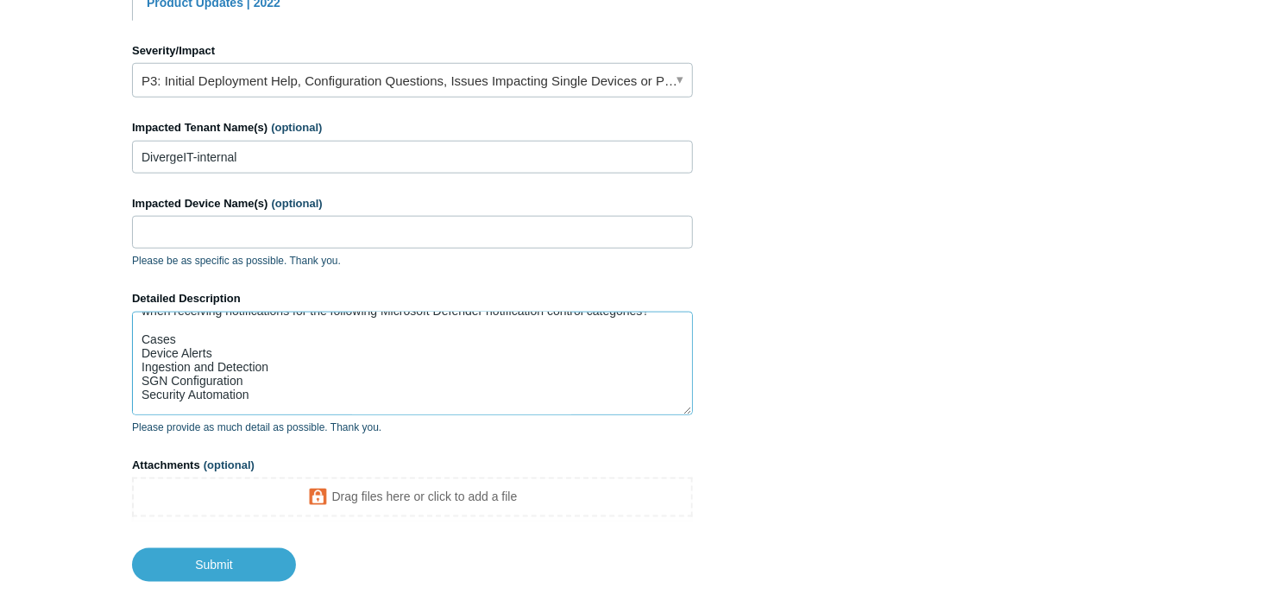
scroll to position [0, 0]
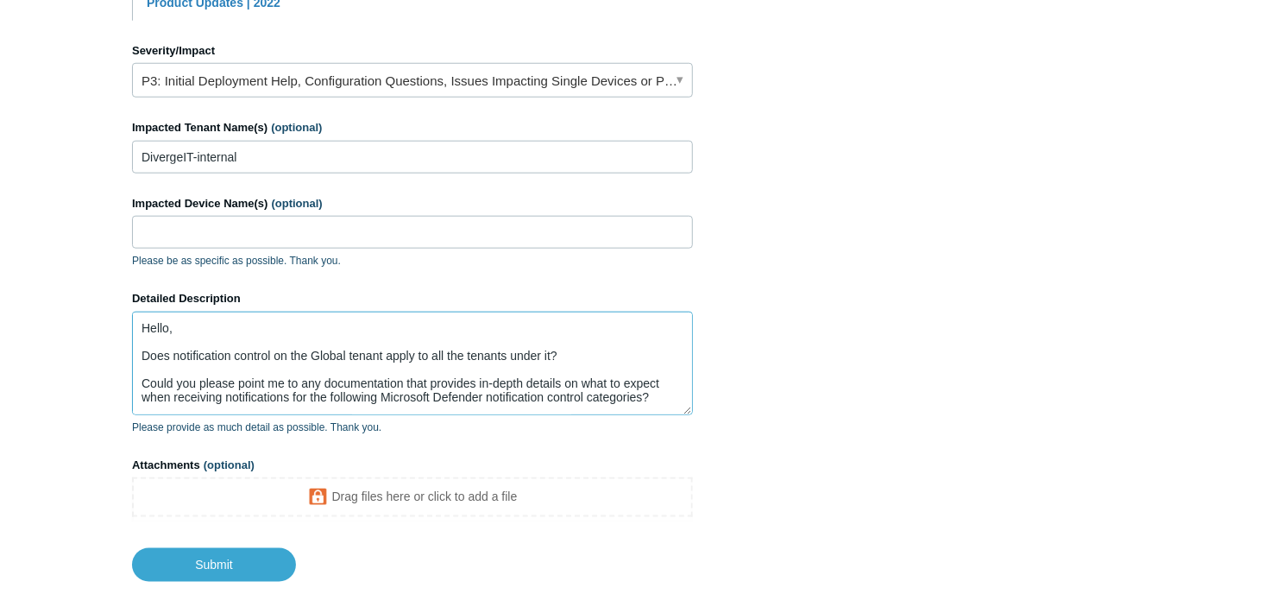
drag, startPoint x: 485, startPoint y: 398, endPoint x: 431, endPoint y: 396, distance: 54.4
click at [382, 396] on textarea "Hello, Does notification control on the Global tenant apply to all the tenants …" at bounding box center [412, 364] width 561 height 104
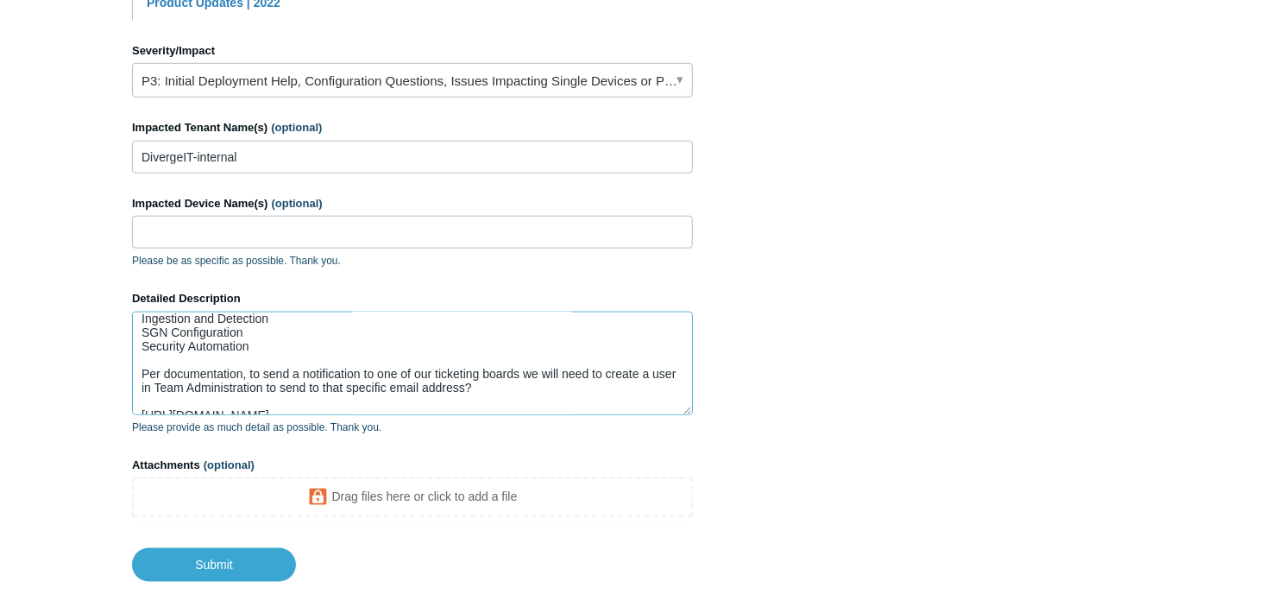
scroll to position [165, 0]
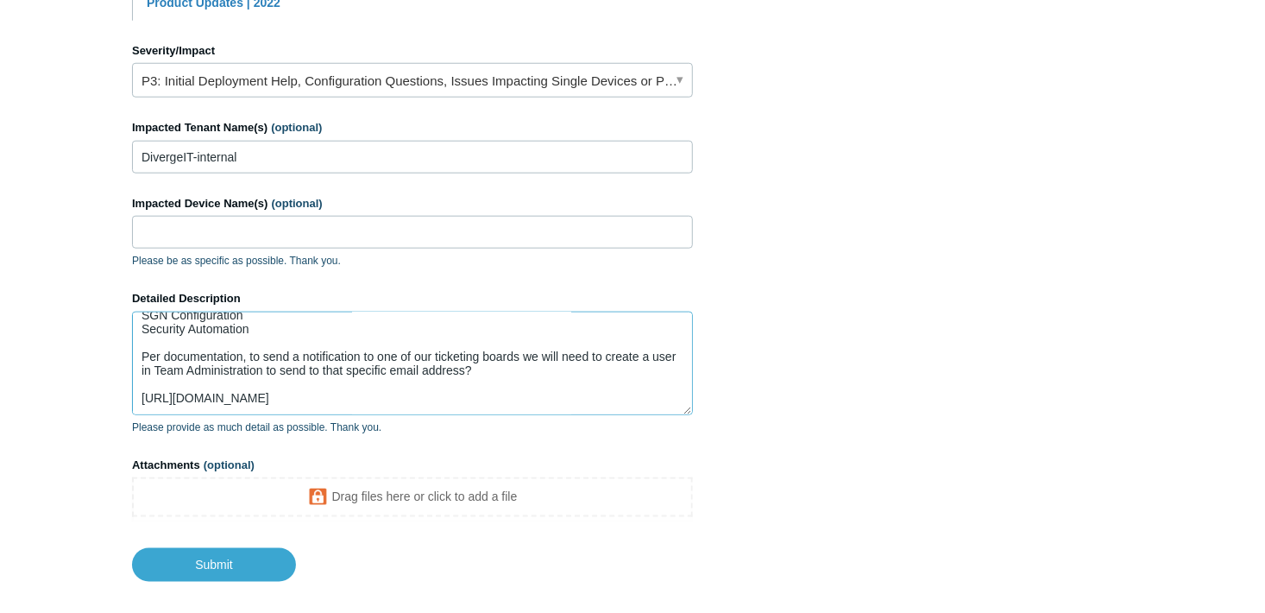
type textarea "Hello, Does notification control on the Global tenant apply to all the tenants …"
click at [218, 562] on input "Submit" at bounding box center [214, 565] width 164 height 35
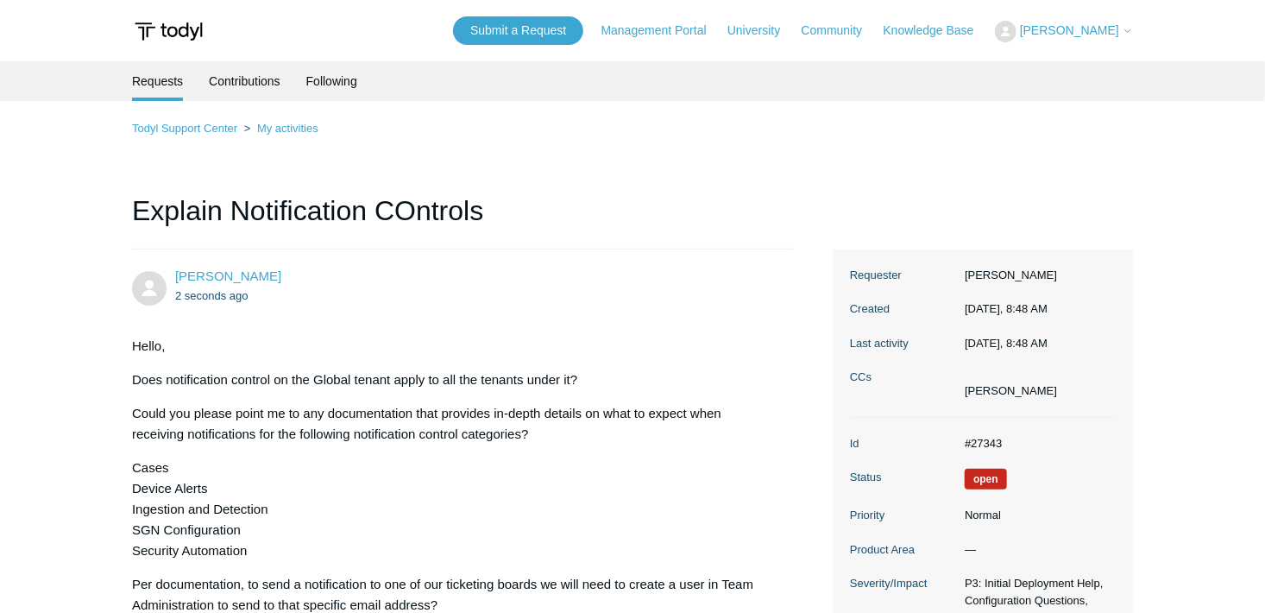
click at [77, 223] on main "Requests Contributions Following Todyl Support Center My activities Explain Not…" at bounding box center [632, 419] width 1265 height 717
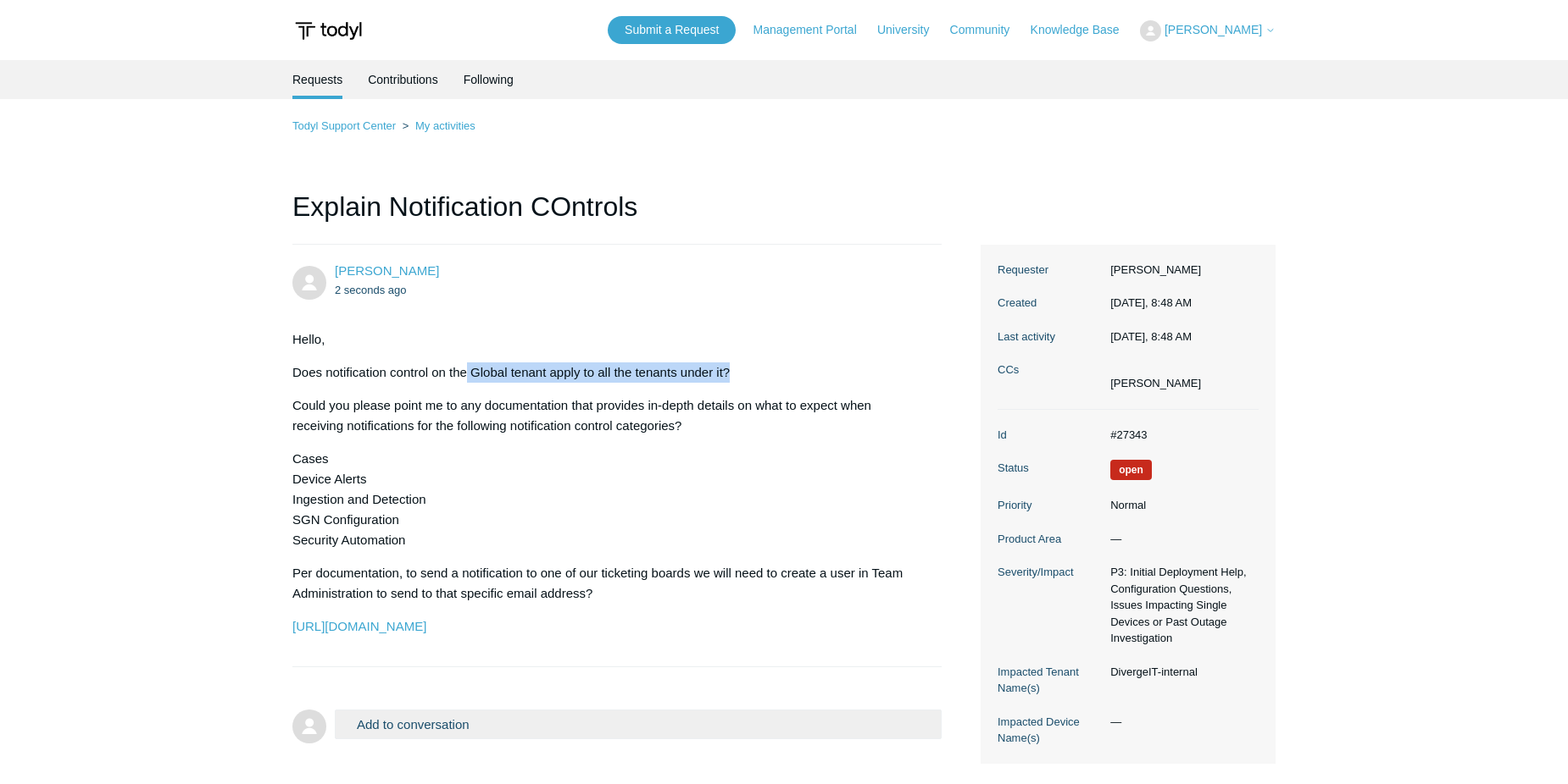
drag, startPoint x: 467, startPoint y: 373, endPoint x: 759, endPoint y: 374, distance: 292.0
click at [759, 374] on p "Does notification control on the Global tenant apply to all the tenants under i…" at bounding box center [609, 372] width 632 height 21
click at [445, 389] on div "Hello, Does notification control on the Global tenant apply to all the tenants …" at bounding box center [609, 483] width 632 height 307
drag, startPoint x: 445, startPoint y: 389, endPoint x: 514, endPoint y: 390, distance: 69.0
click at [514, 390] on div "Hello, Does notification control on the Global tenant apply to all the tenants …" at bounding box center [609, 483] width 632 height 307
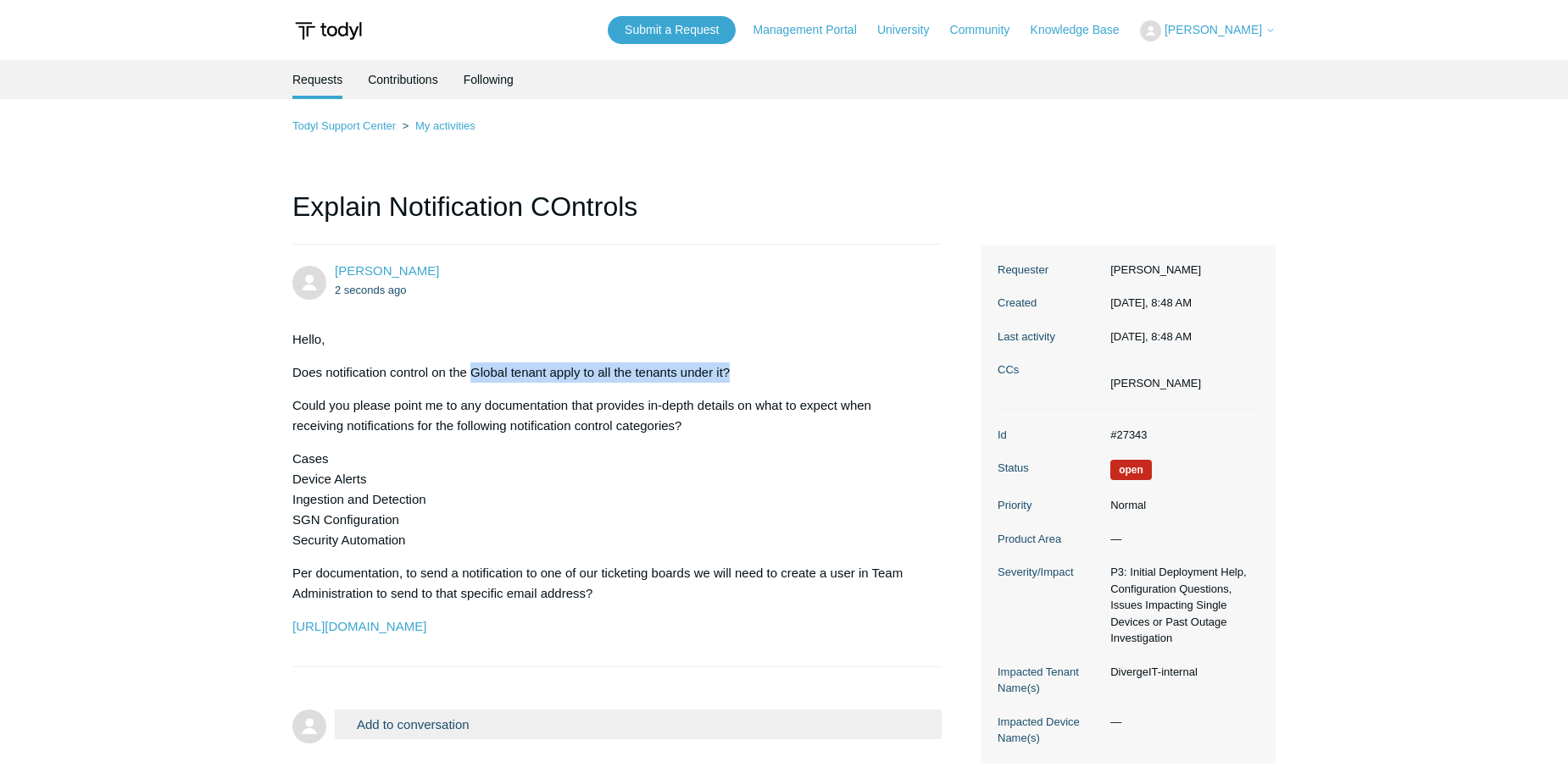
drag, startPoint x: 473, startPoint y: 366, endPoint x: 743, endPoint y: 362, distance: 270.0
click at [743, 362] on p "Does notification control on the Global tenant apply to all the tenants under i…" at bounding box center [609, 372] width 632 height 21
click at [346, 420] on p "Could you please point me to any documentation that provides in-depth details o…" at bounding box center [609, 415] width 632 height 40
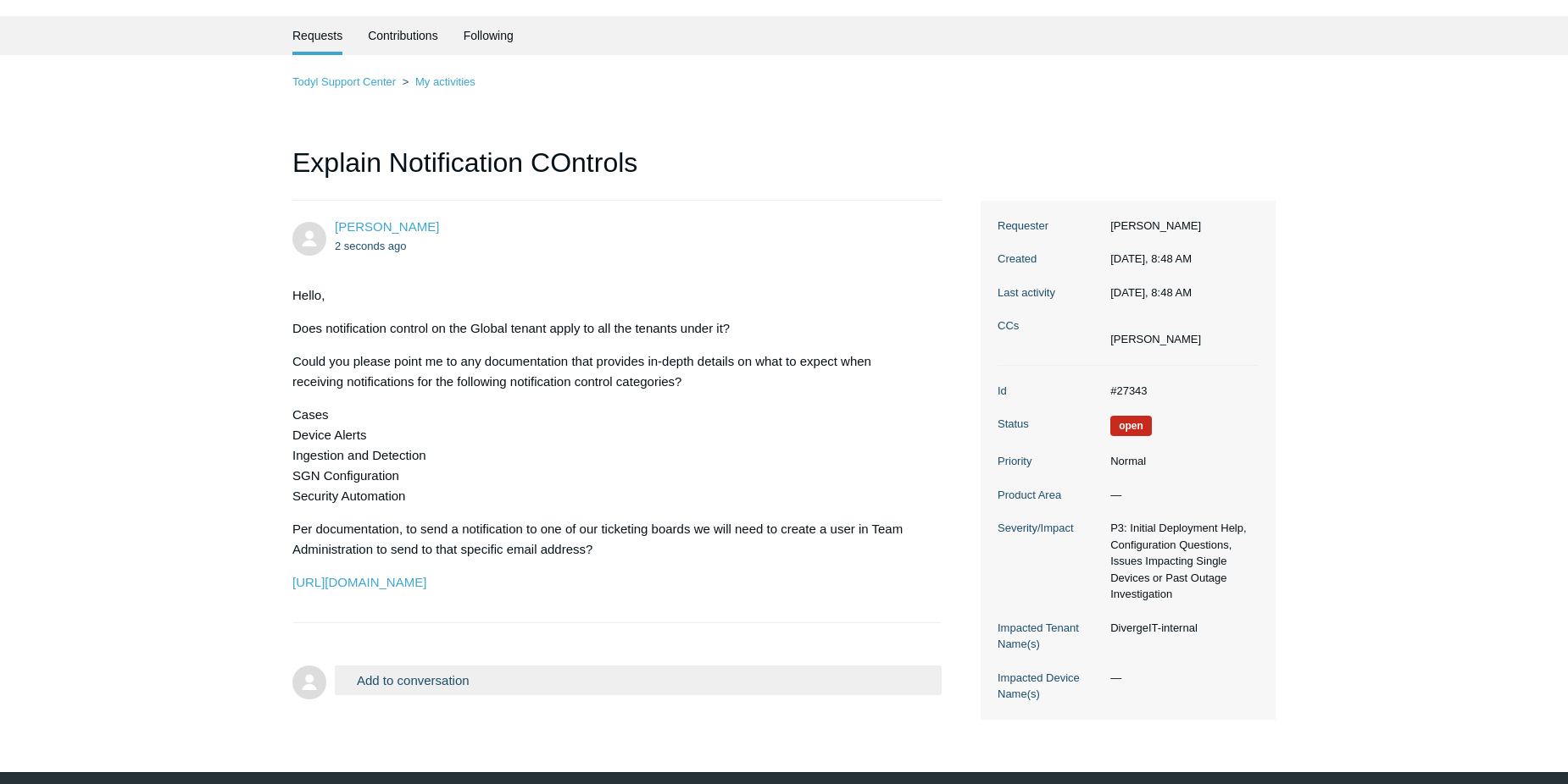
scroll to position [84, 0]
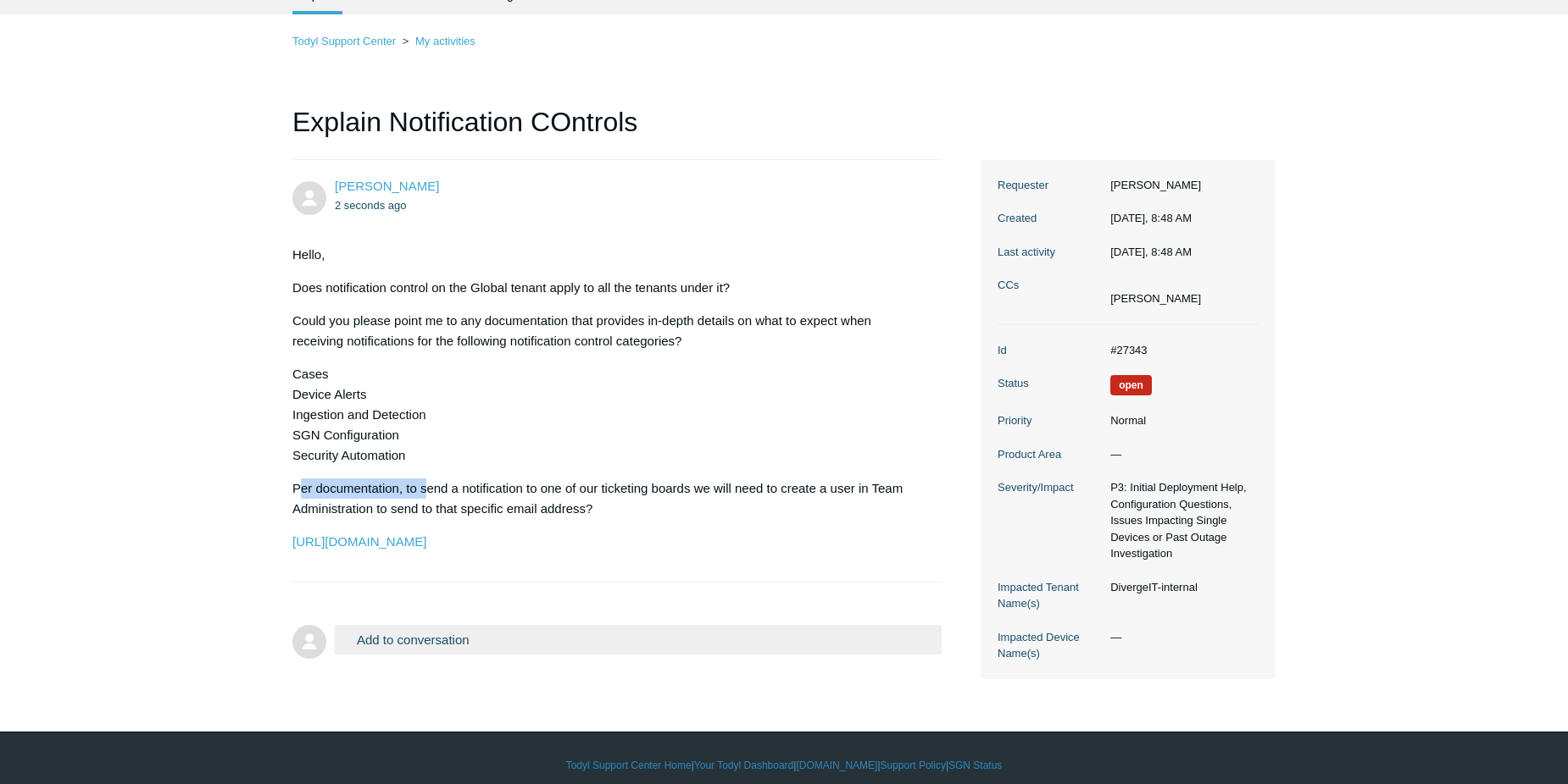
drag, startPoint x: 298, startPoint y: 487, endPoint x: 425, endPoint y: 489, distance: 127.0
click at [425, 489] on p "Per documentation, to send a notification to one of our ticketing boards we wil…" at bounding box center [609, 498] width 632 height 40
drag, startPoint x: 425, startPoint y: 489, endPoint x: 535, endPoint y: 500, distance: 110.5
click at [535, 500] on p "Per documentation, to send a notification to one of our ticketing boards we wil…" at bounding box center [609, 498] width 632 height 40
click at [552, 432] on p "Cases Device Alerts Ingestion and Detection SGN Configuration Security Automati…" at bounding box center [609, 415] width 632 height 102
